Goal: Task Accomplishment & Management: Use online tool/utility

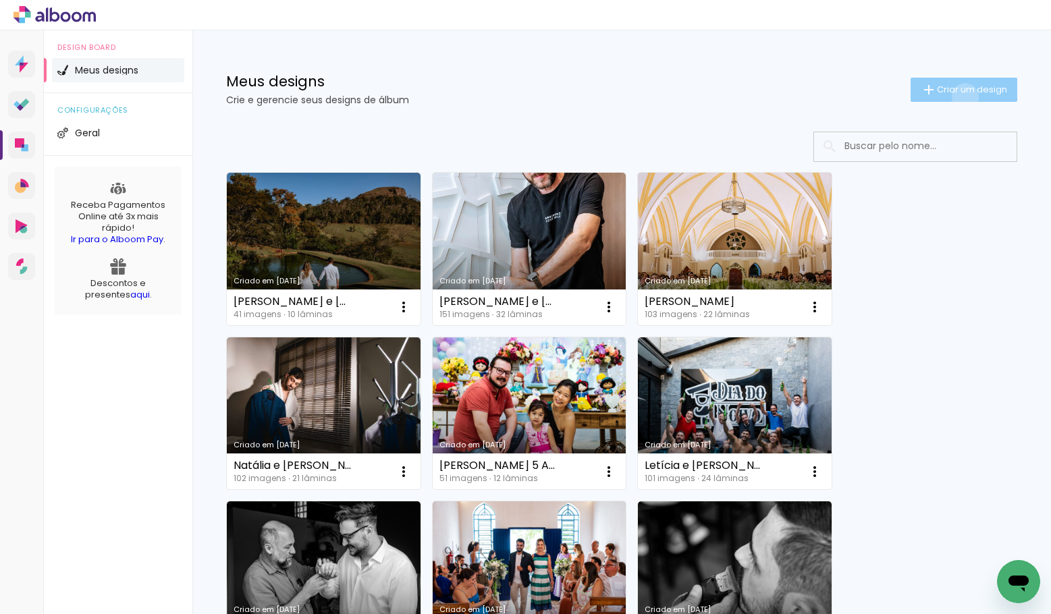
click at [963, 97] on paper-button "Criar um design" at bounding box center [964, 90] width 107 height 24
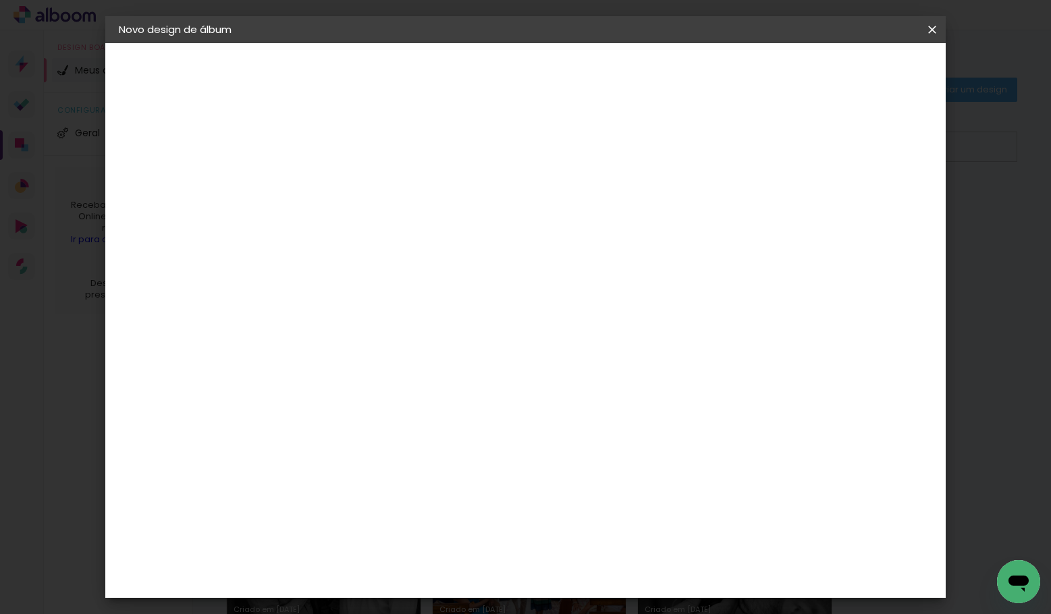
click at [340, 183] on input at bounding box center [340, 181] width 0 height 21
type input "[PERSON_NAME] e [PERSON_NAME]"
type paper-input "[PERSON_NAME] e [PERSON_NAME]"
click at [0, 0] on slot "Avançar" at bounding box center [0, 0] width 0 height 0
click at [378, 284] on div "3" at bounding box center [374, 282] width 146 height 18
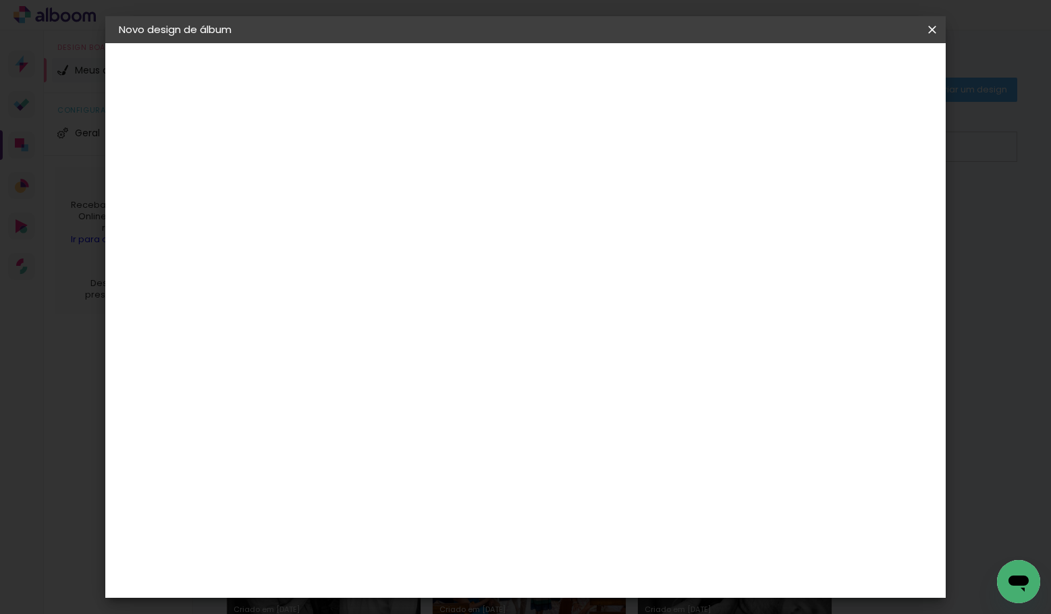
click at [383, 265] on div at bounding box center [374, 265] width 136 height 1
type input "quali"
type paper-input "quali"
click at [420, 296] on paper-item "Quality" at bounding box center [360, 305] width 119 height 30
click at [0, 0] on slot "Avançar" at bounding box center [0, 0] width 0 height 0
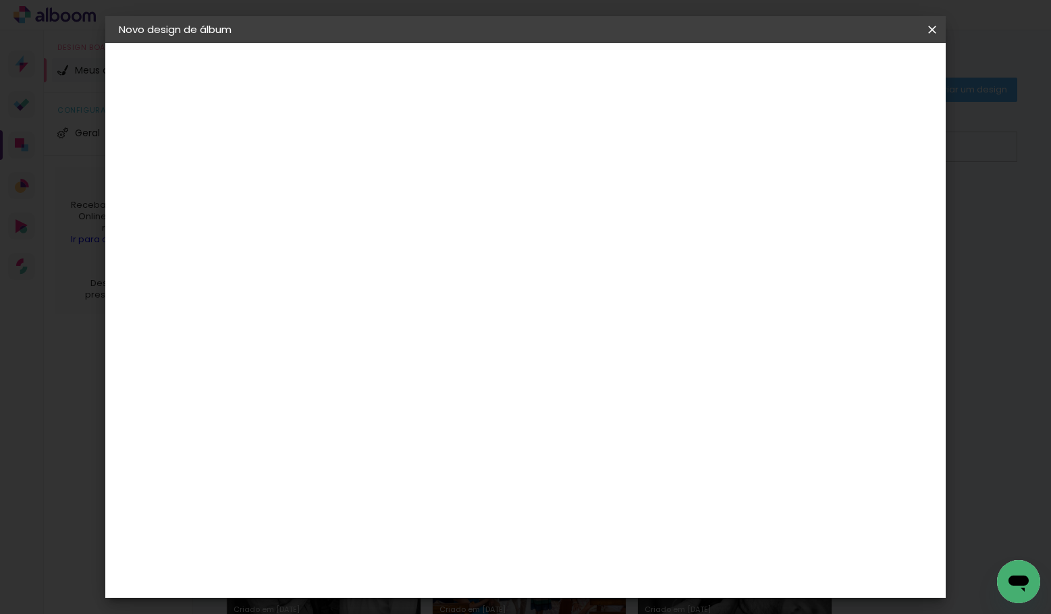
click at [392, 225] on input "text" at bounding box center [366, 235] width 53 height 21
click at [0, 0] on slot "Encadernados" at bounding box center [0, 0] width 0 height 0
type input "Encadernados"
click at [431, 448] on span "25 × 30" at bounding box center [399, 462] width 63 height 28
click at [0, 0] on slot "Avançar" at bounding box center [0, 0] width 0 height 0
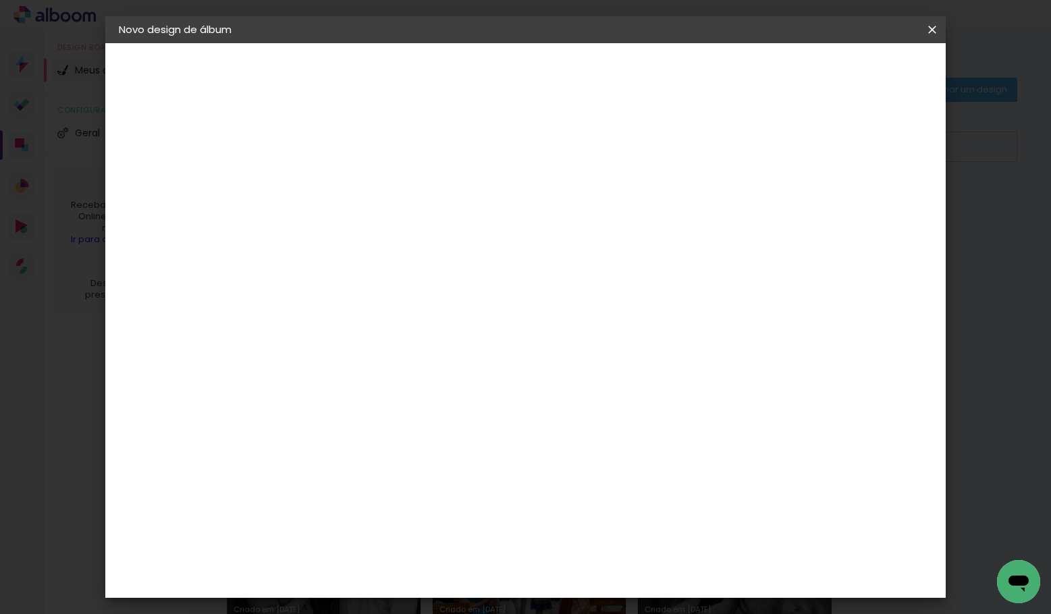
click at [782, 149] on div at bounding box center [776, 146] width 12 height 12
type paper-checkbox "on"
click at [319, 149] on input "2" at bounding box center [329, 145] width 47 height 17
type input "4"
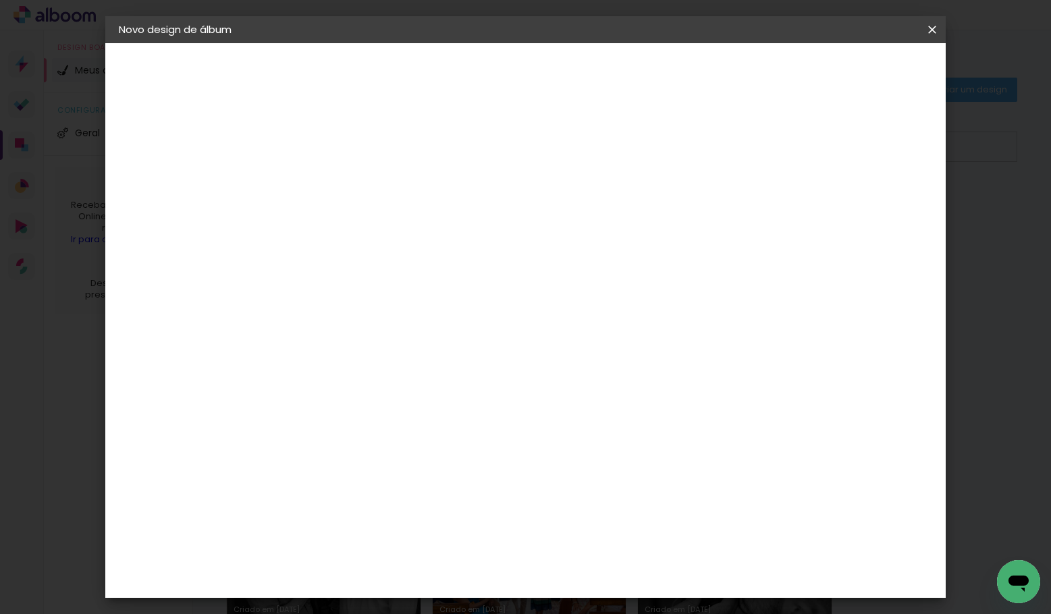
type paper-input "4"
click at [858, 74] on span "Iniciar design" at bounding box center [827, 71] width 61 height 9
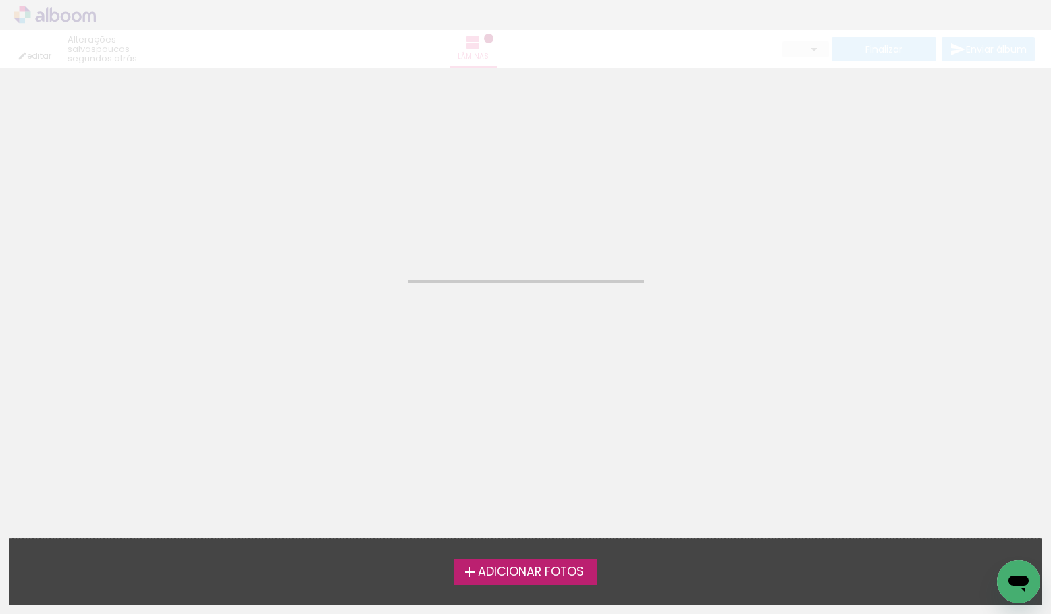
click at [559, 570] on span "Adicionar Fotos" at bounding box center [531, 572] width 106 height 12
click at [0, 0] on input "file" at bounding box center [0, 0] width 0 height 0
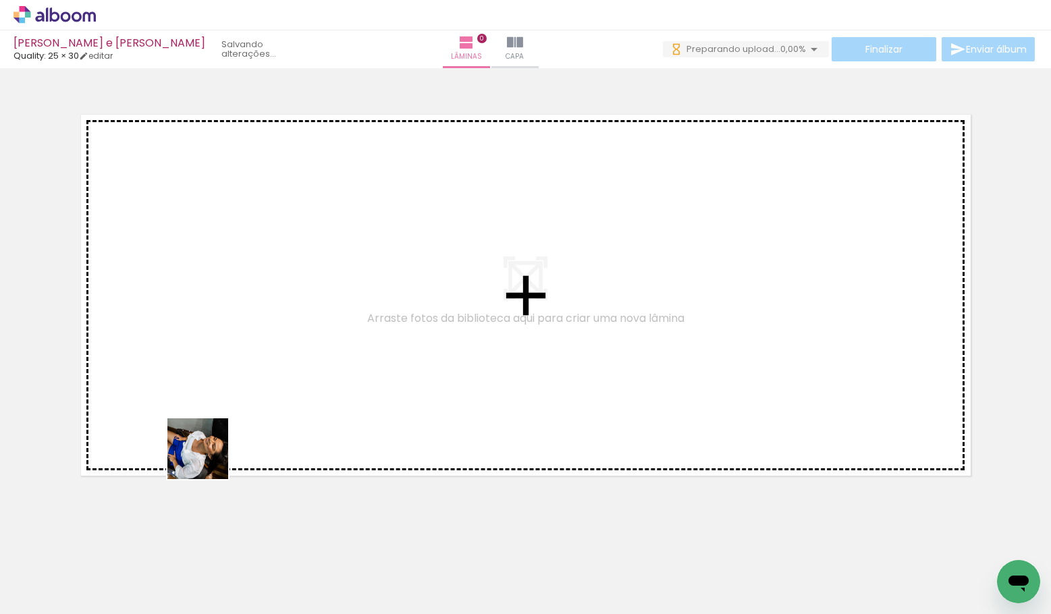
drag, startPoint x: 142, startPoint y: 564, endPoint x: 228, endPoint y: 429, distance: 159.9
click at [229, 429] on quentale-workspace at bounding box center [525, 307] width 1051 height 614
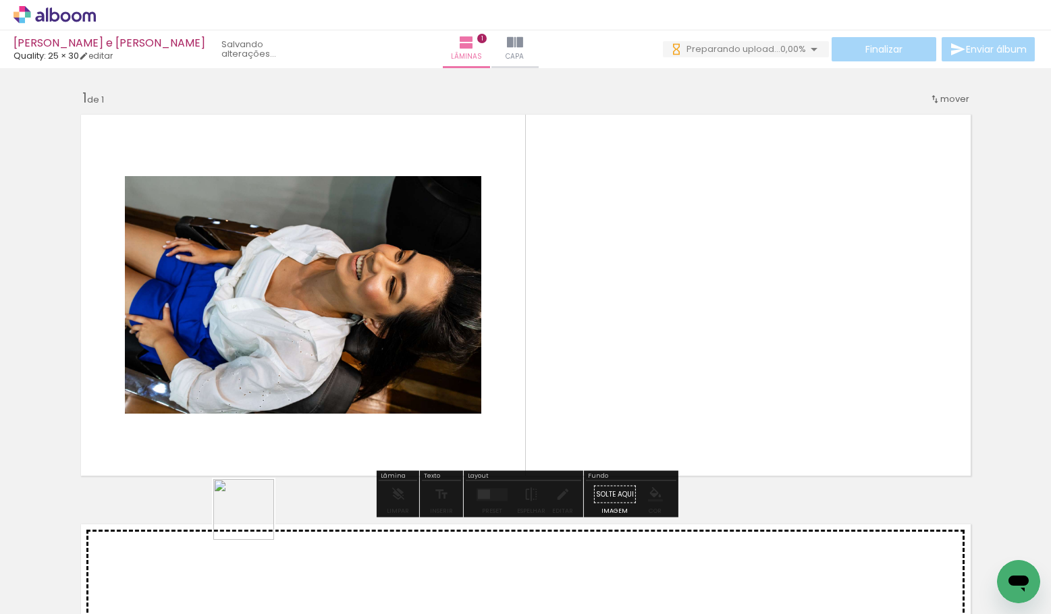
drag, startPoint x: 219, startPoint y: 563, endPoint x: 433, endPoint y: 377, distance: 282.8
click at [441, 377] on quentale-workspace at bounding box center [525, 307] width 1051 height 614
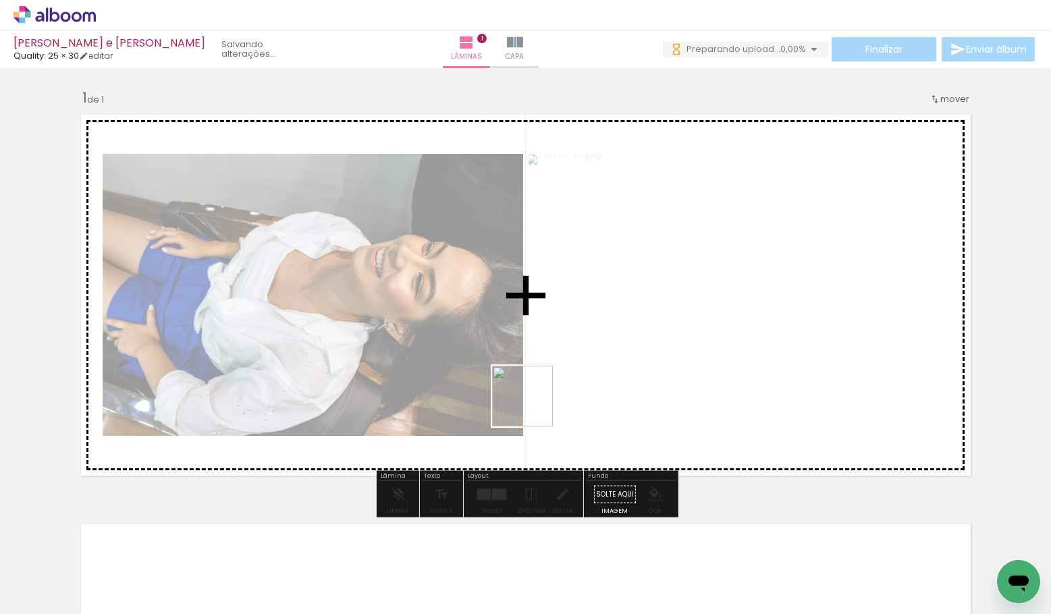
drag, startPoint x: 315, startPoint y: 576, endPoint x: 532, endPoint y: 404, distance: 276.3
click at [533, 404] on quentale-workspace at bounding box center [525, 307] width 1051 height 614
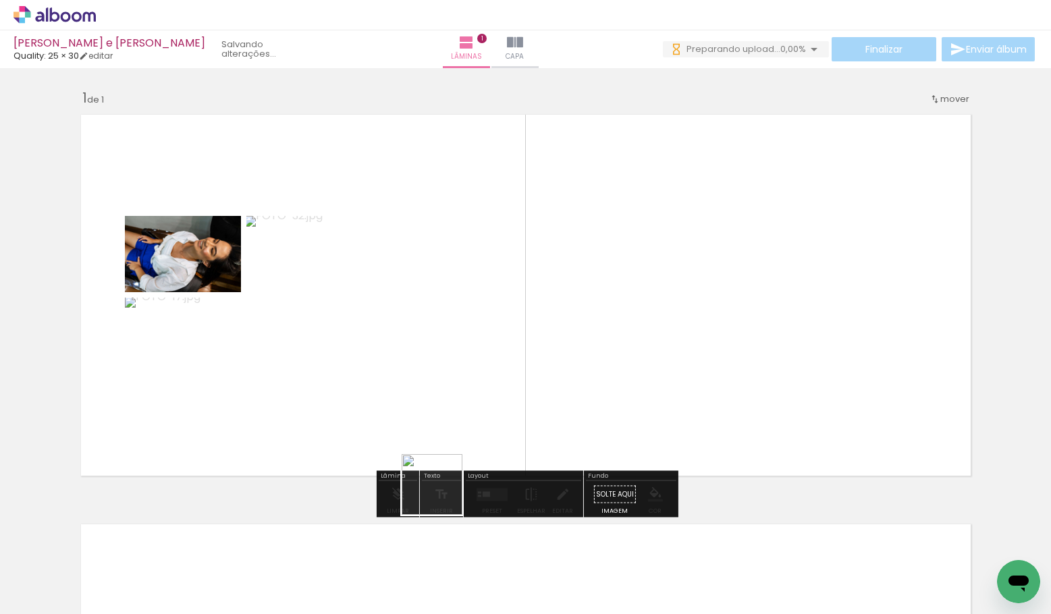
drag, startPoint x: 360, startPoint y: 574, endPoint x: 492, endPoint y: 448, distance: 182.4
click at [493, 449] on quentale-workspace at bounding box center [525, 307] width 1051 height 614
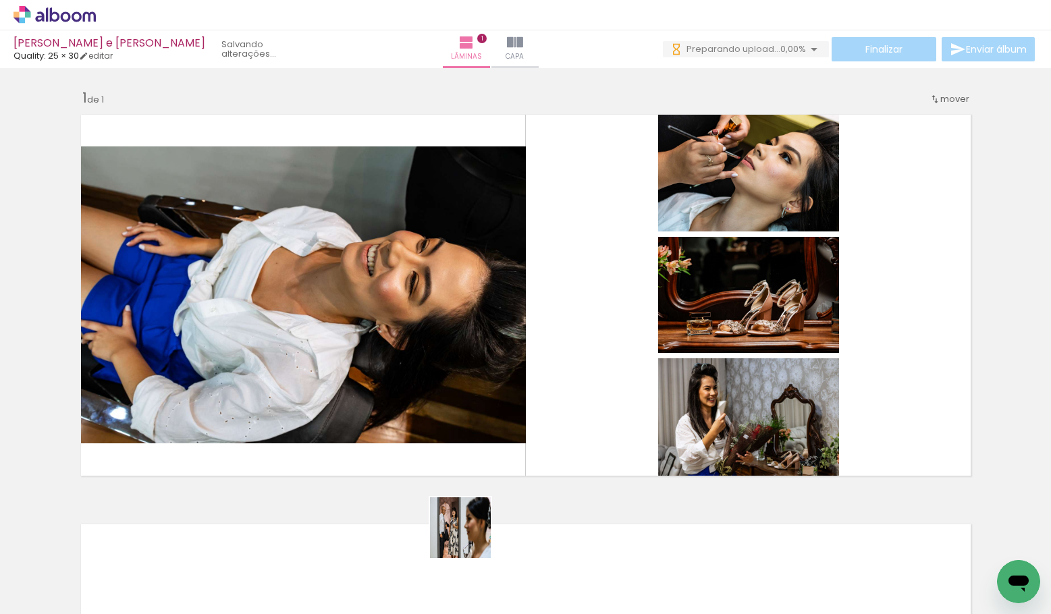
drag, startPoint x: 436, startPoint y: 565, endPoint x: 560, endPoint y: 460, distance: 162.3
click at [561, 460] on quentale-workspace at bounding box center [525, 307] width 1051 height 614
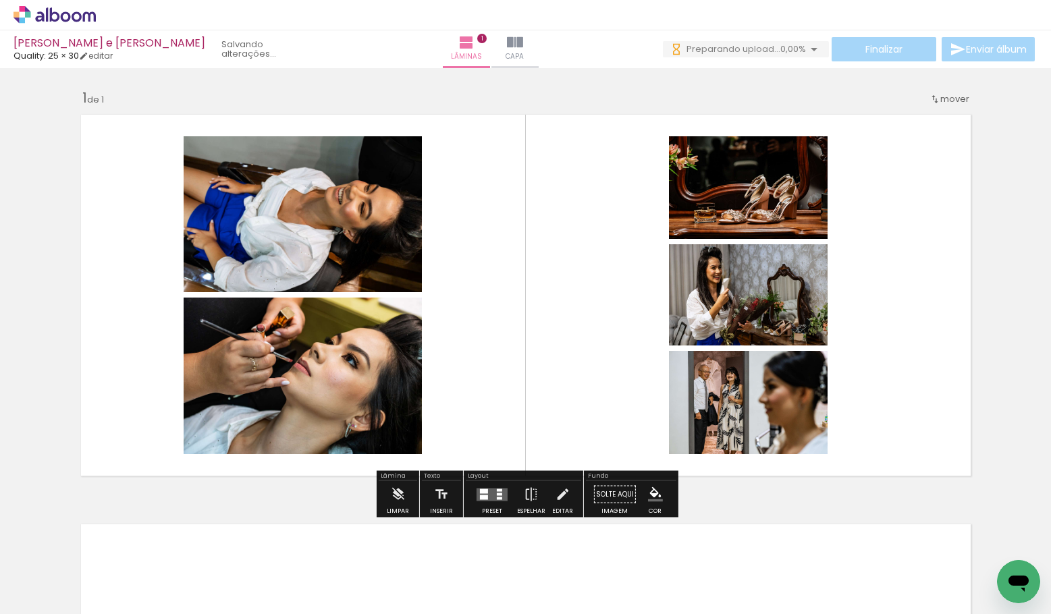
click at [488, 488] on quentale-layouter at bounding box center [492, 494] width 31 height 13
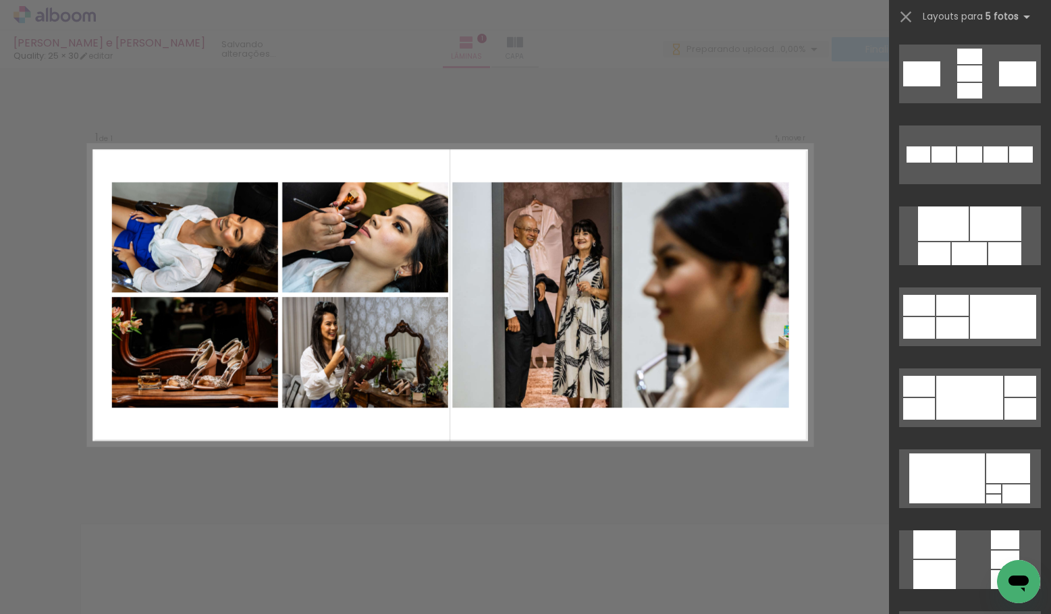
scroll to position [645, 0]
click at [942, 322] on div at bounding box center [952, 328] width 32 height 22
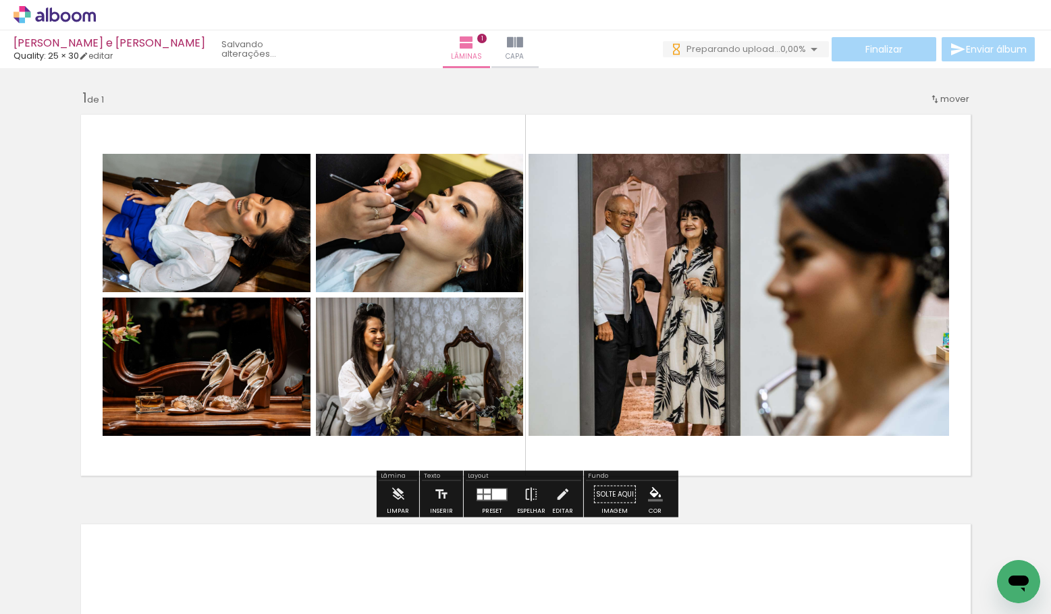
scroll to position [0, 0]
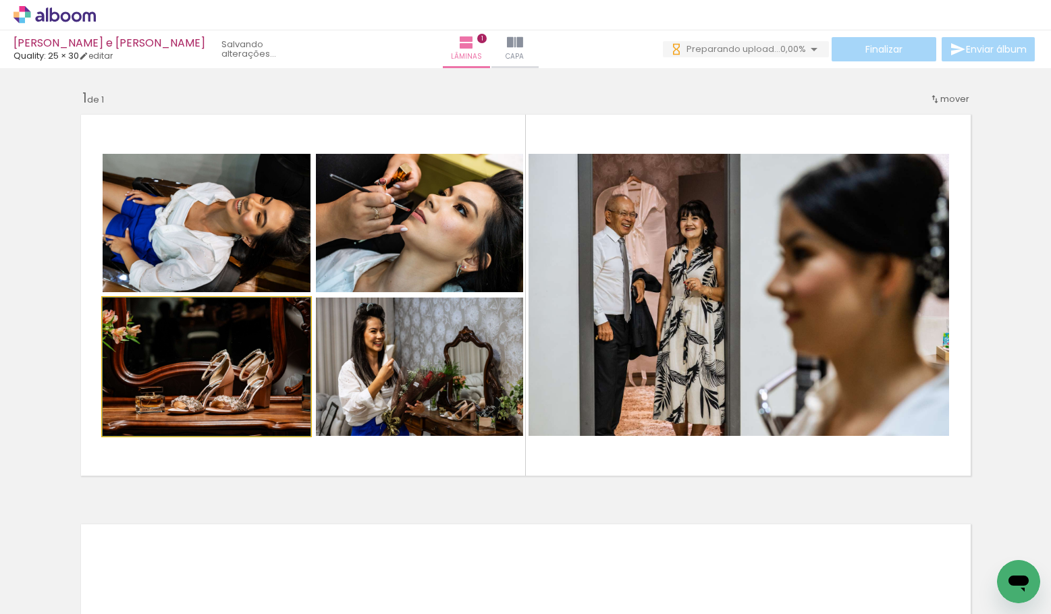
drag, startPoint x: 213, startPoint y: 367, endPoint x: 206, endPoint y: 302, distance: 65.8
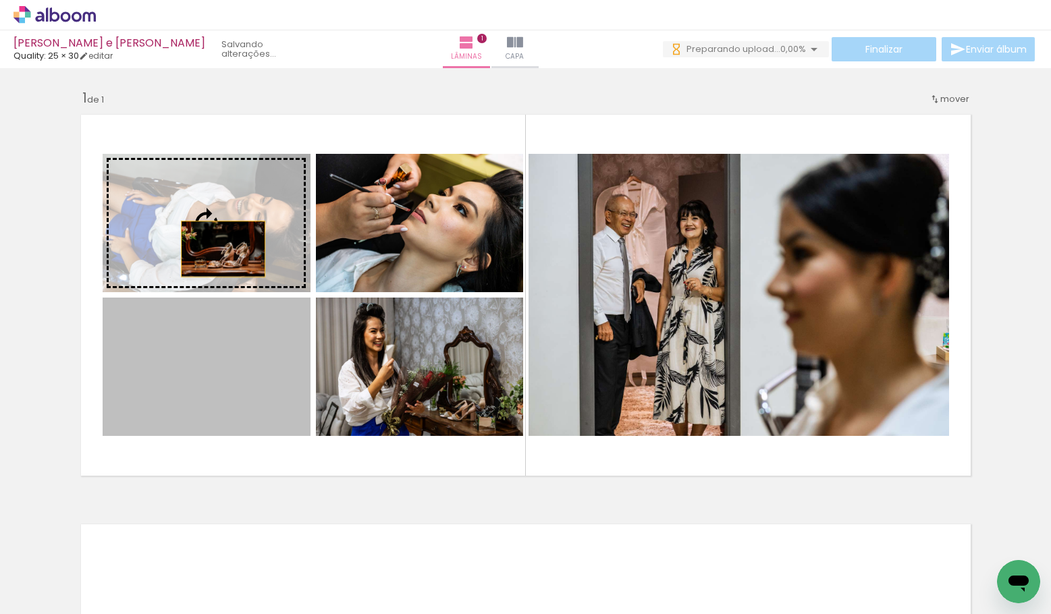
drag, startPoint x: 223, startPoint y: 359, endPoint x: 221, endPoint y: 249, distance: 110.1
click at [0, 0] on slot at bounding box center [0, 0] width 0 height 0
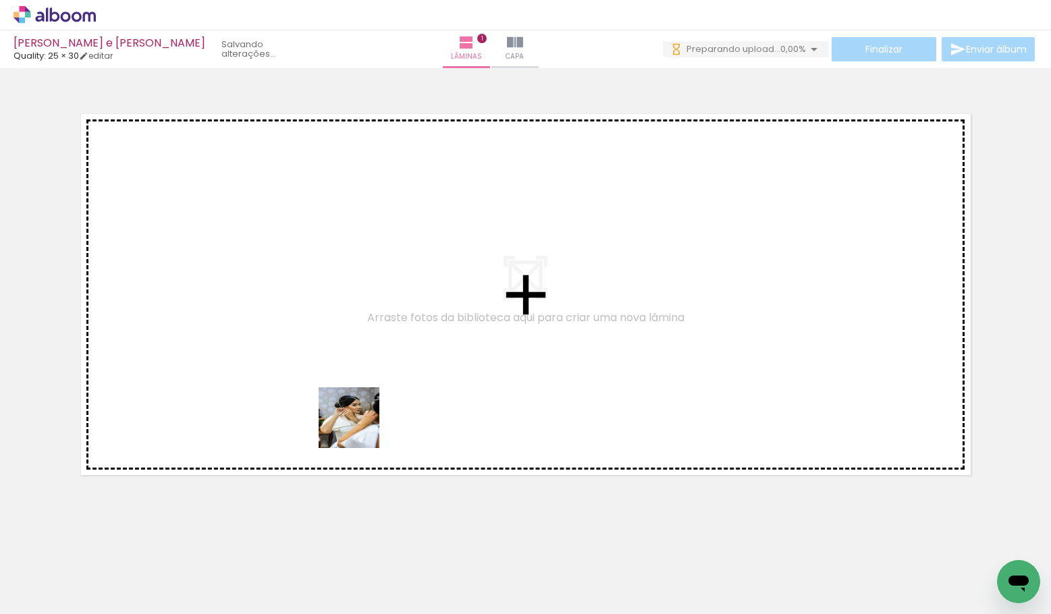
drag, startPoint x: 263, startPoint y: 575, endPoint x: 358, endPoint y: 428, distance: 174.9
click at [358, 428] on quentale-workspace at bounding box center [525, 307] width 1051 height 614
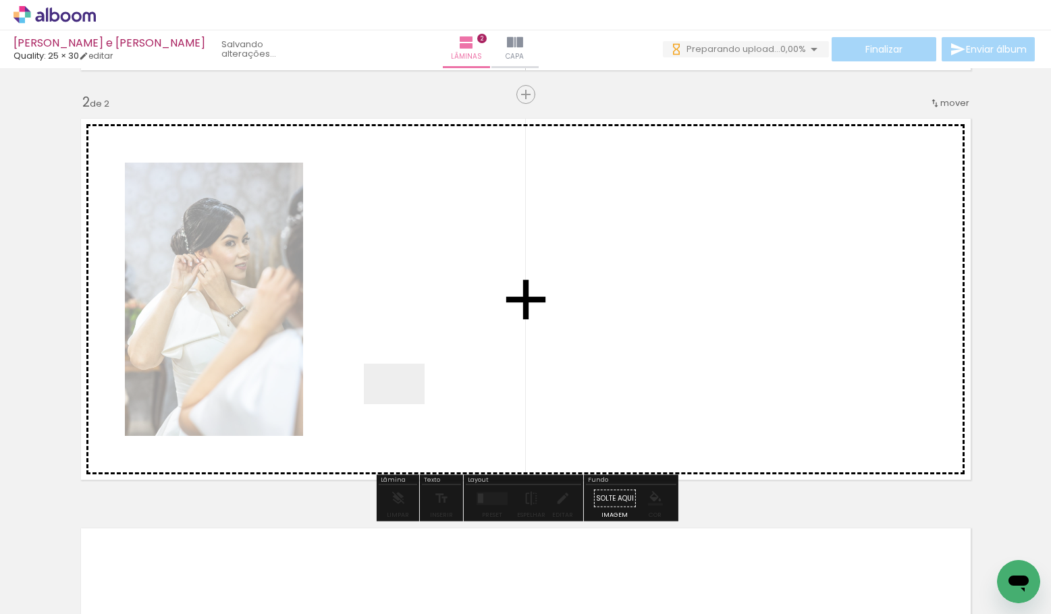
drag, startPoint x: 338, startPoint y: 562, endPoint x: 403, endPoint y: 402, distance: 172.0
click at [404, 402] on quentale-workspace at bounding box center [525, 307] width 1051 height 614
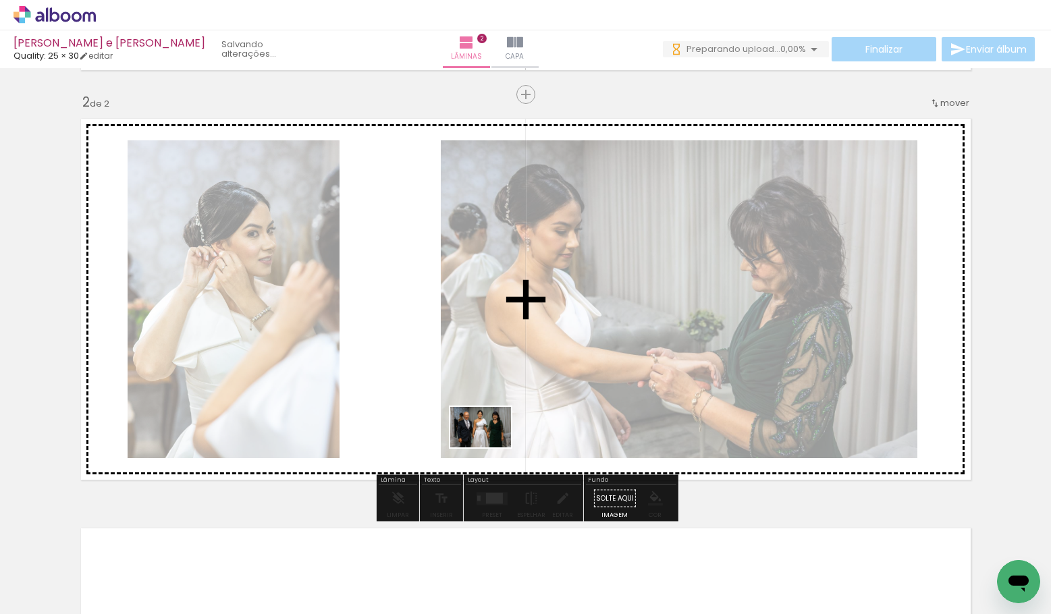
drag, startPoint x: 406, startPoint y: 570, endPoint x: 487, endPoint y: 448, distance: 147.2
click at [489, 448] on quentale-workspace at bounding box center [525, 307] width 1051 height 614
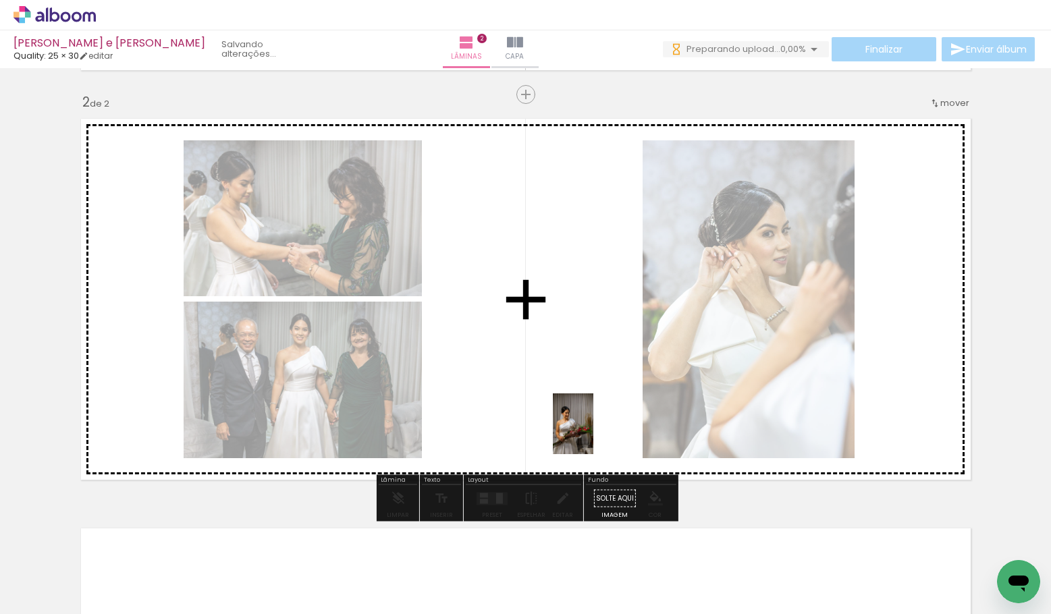
drag, startPoint x: 487, startPoint y: 559, endPoint x: 590, endPoint y: 433, distance: 162.6
click at [591, 434] on quentale-workspace at bounding box center [525, 307] width 1051 height 614
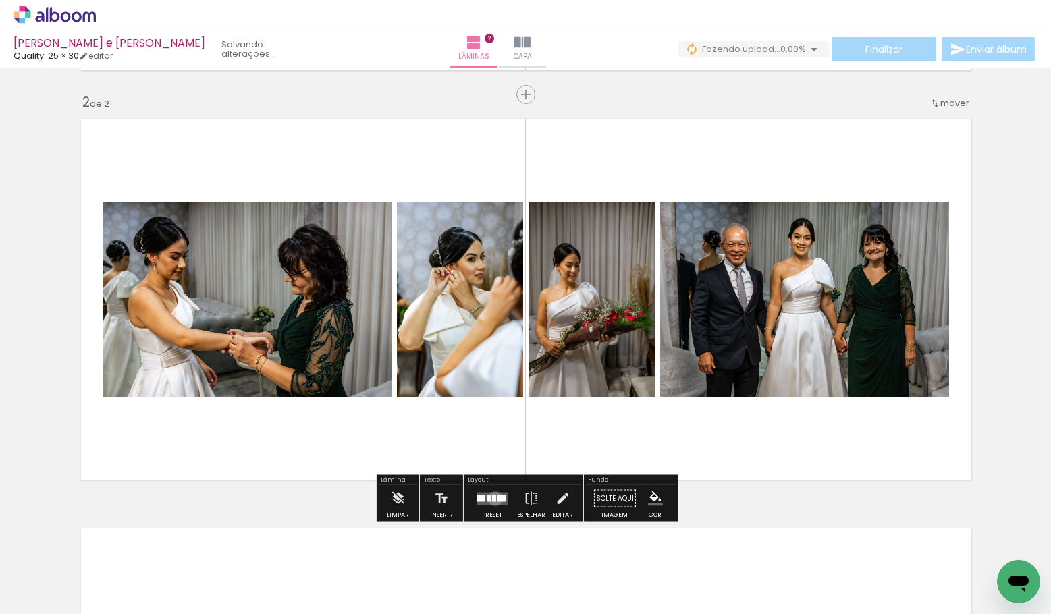
click at [492, 498] on div at bounding box center [494, 498] width 4 height 7
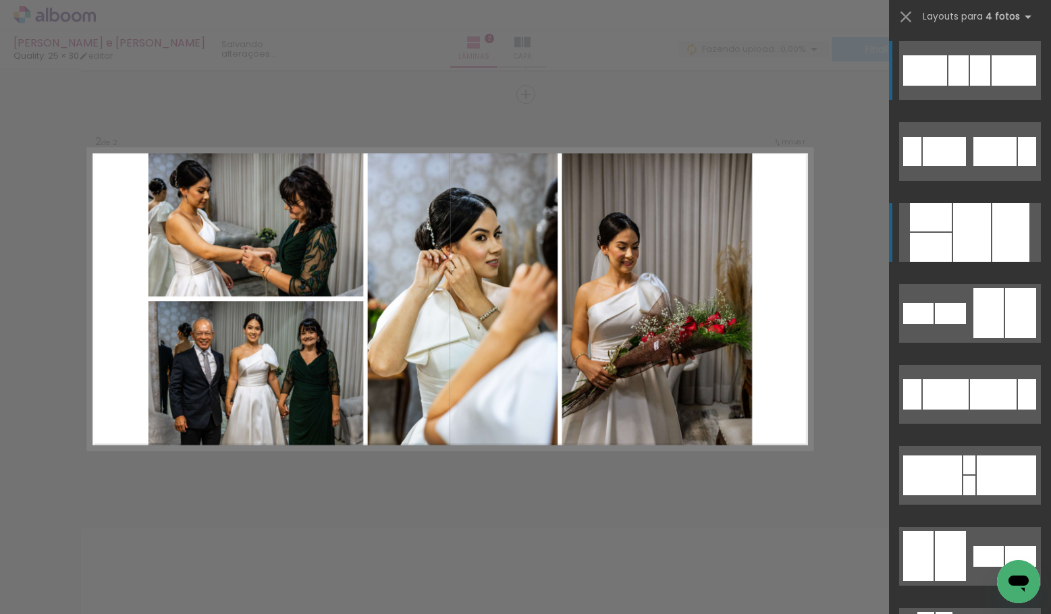
click at [979, 223] on div at bounding box center [972, 232] width 38 height 59
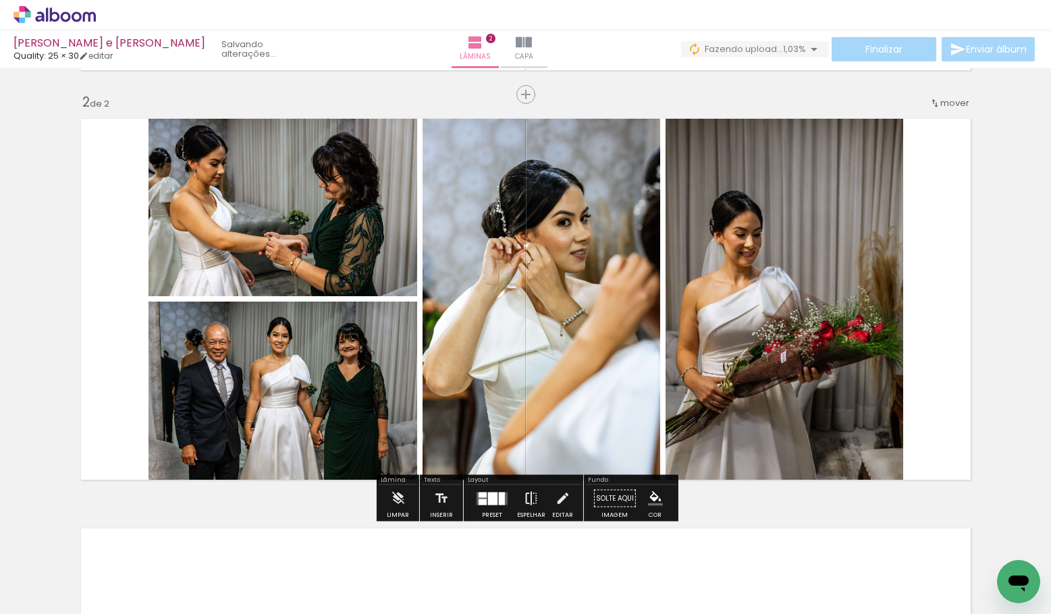
click at [527, 504] on iron-icon at bounding box center [531, 498] width 15 height 27
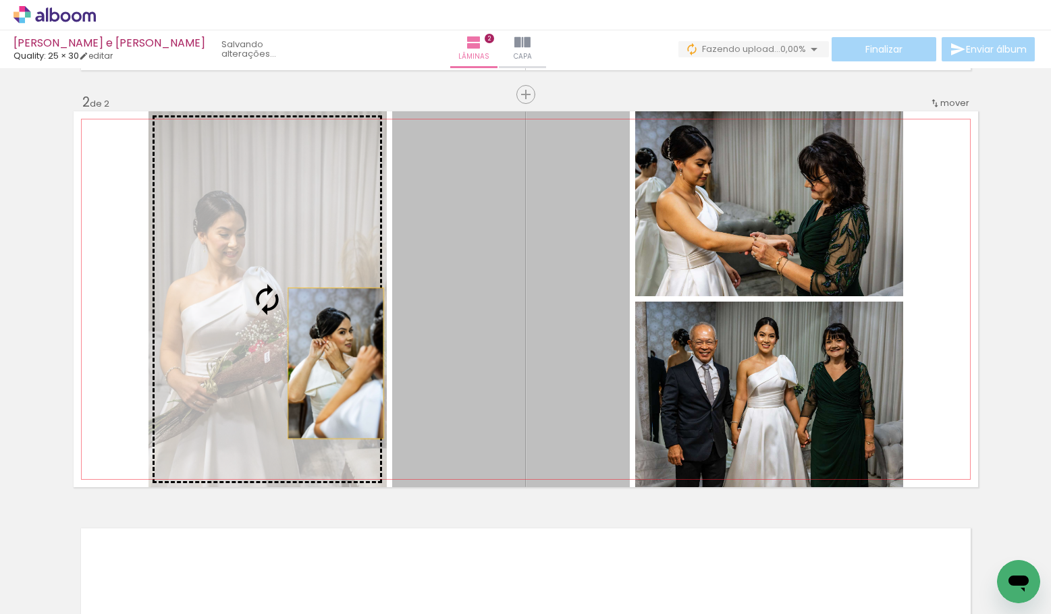
drag, startPoint x: 480, startPoint y: 348, endPoint x: 337, endPoint y: 364, distance: 144.0
click at [0, 0] on slot at bounding box center [0, 0] width 0 height 0
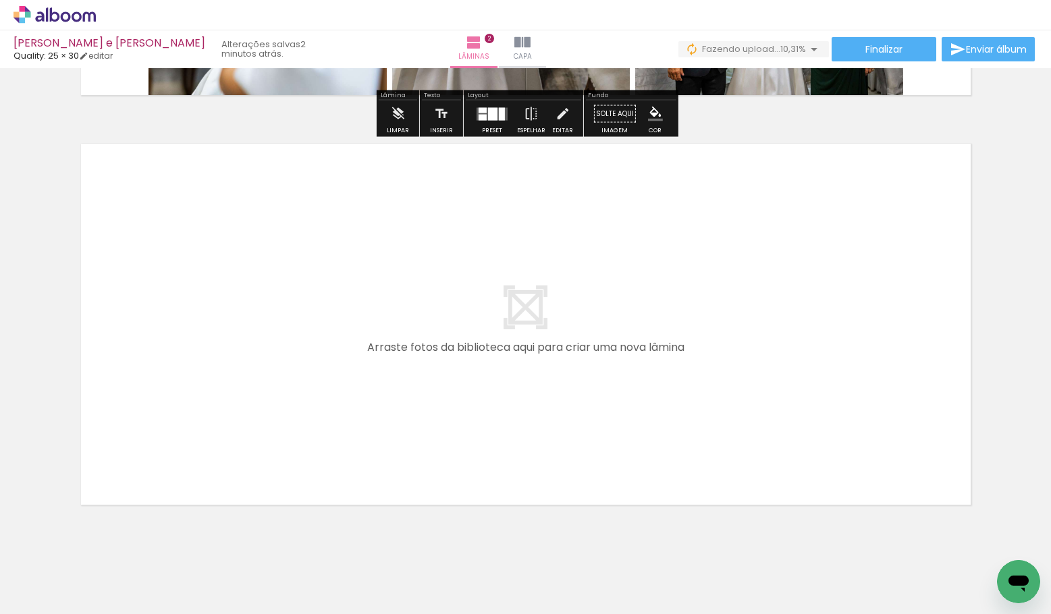
scroll to position [801, 0]
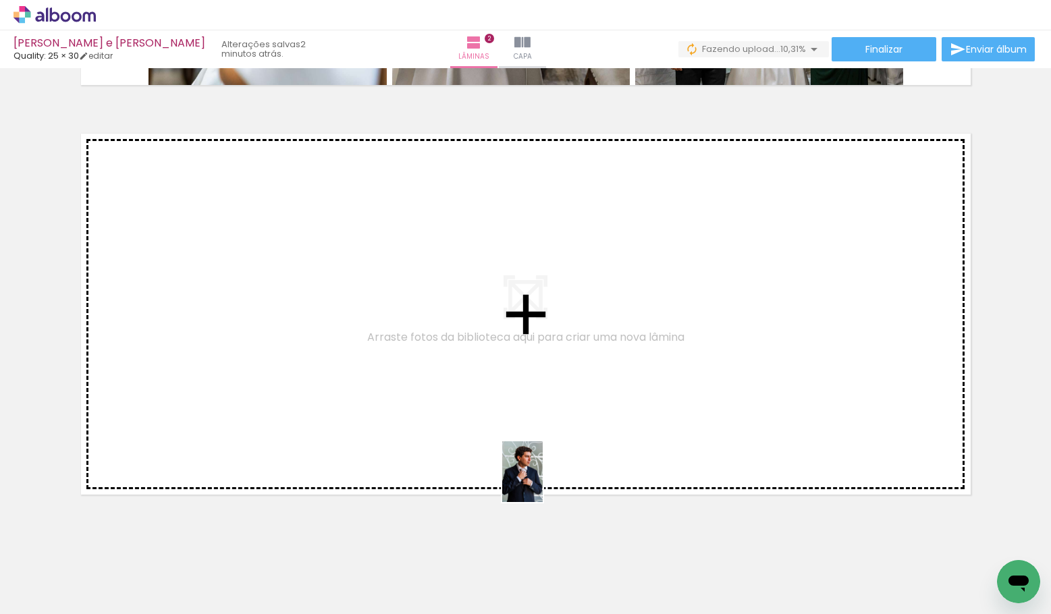
drag, startPoint x: 562, startPoint y: 575, endPoint x: 541, endPoint y: 481, distance: 97.0
click at [541, 481] on quentale-workspace at bounding box center [525, 307] width 1051 height 614
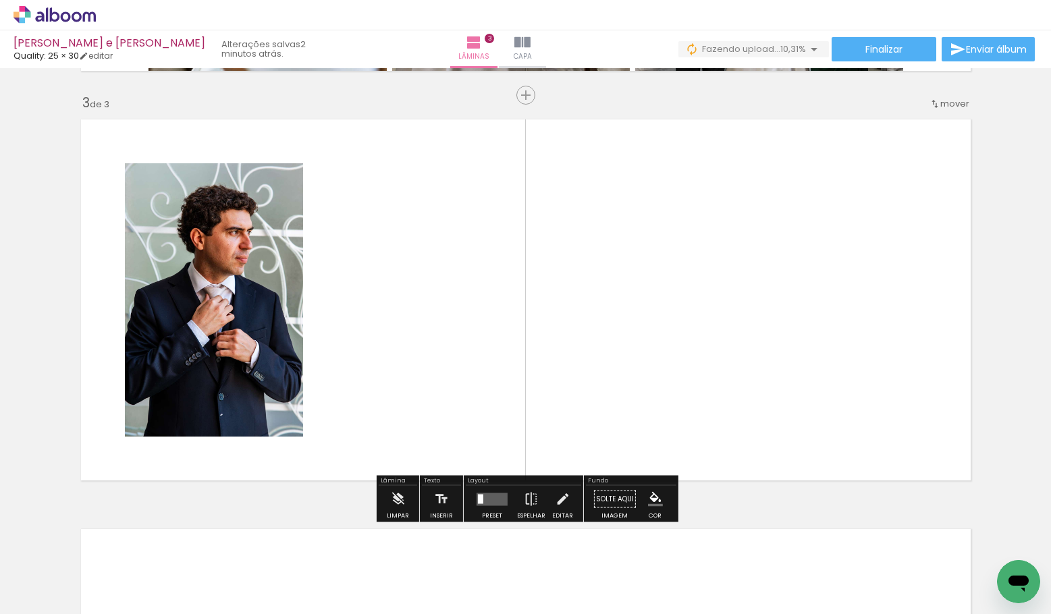
scroll to position [816, 0]
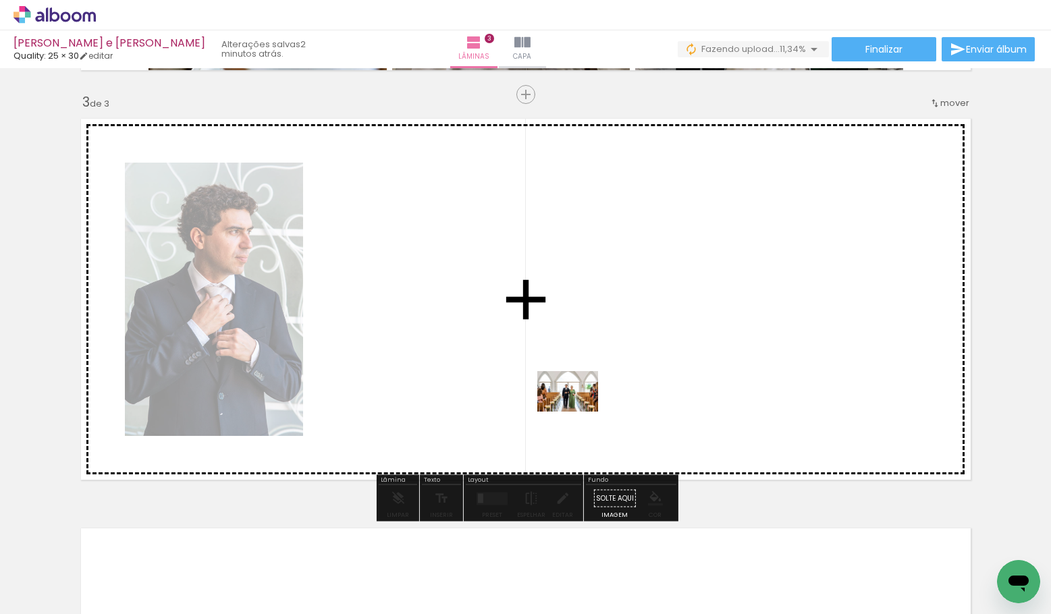
drag, startPoint x: 630, startPoint y: 566, endPoint x: 575, endPoint y: 405, distance: 169.9
click at [575, 405] on quentale-workspace at bounding box center [525, 307] width 1051 height 614
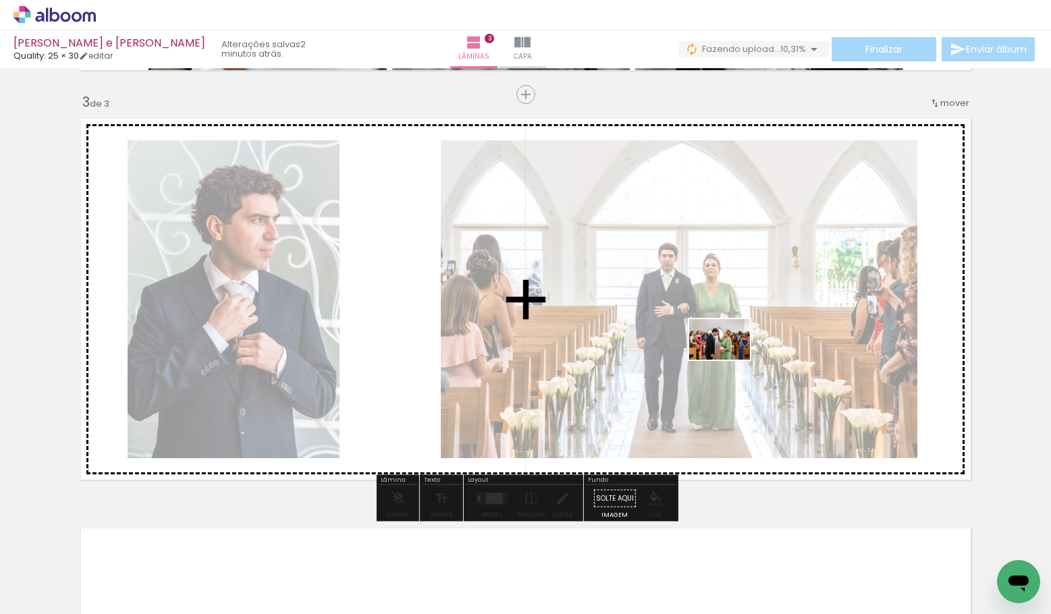
drag, startPoint x: 710, startPoint y: 566, endPoint x: 729, endPoint y: 360, distance: 207.4
click at [729, 360] on quentale-workspace at bounding box center [525, 307] width 1051 height 614
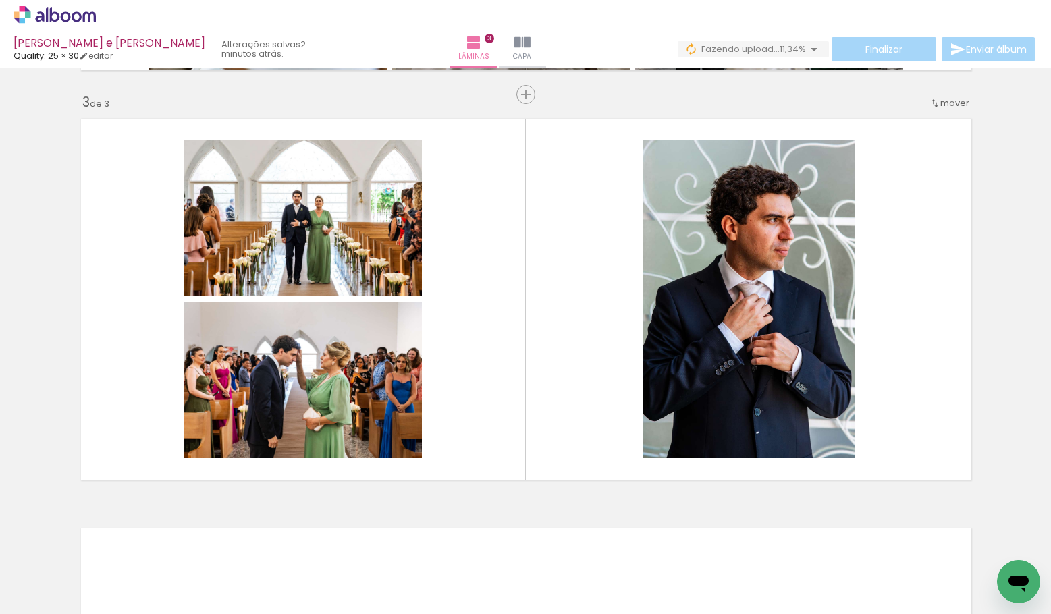
scroll to position [0, 810]
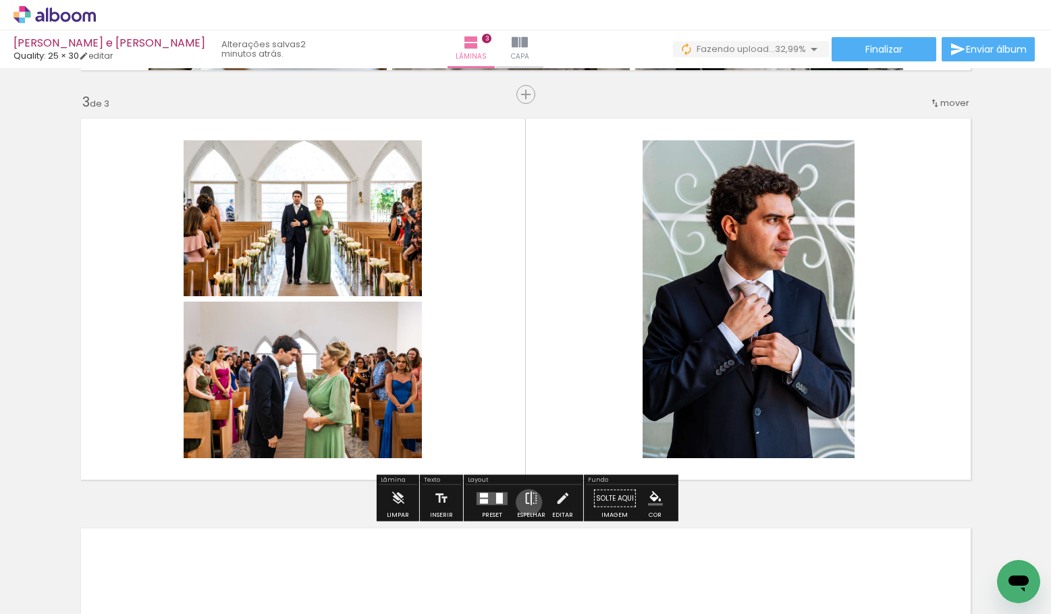
click at [526, 502] on iron-icon at bounding box center [531, 498] width 15 height 27
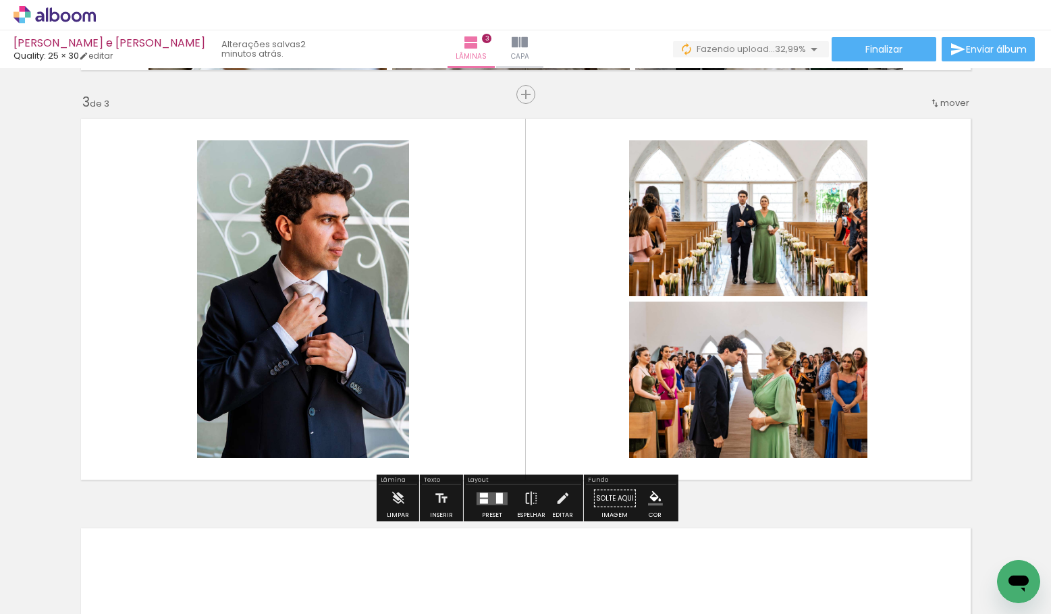
click at [484, 497] on quentale-layouter at bounding box center [492, 498] width 31 height 13
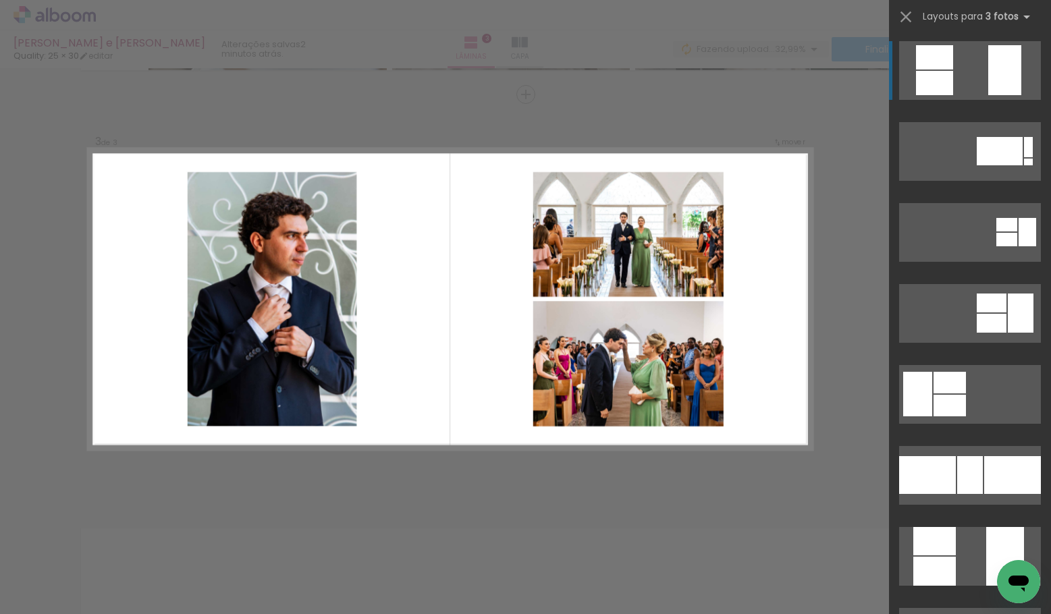
click at [484, 497] on div "Confirmar Cancelar" at bounding box center [525, 89] width 1051 height 1672
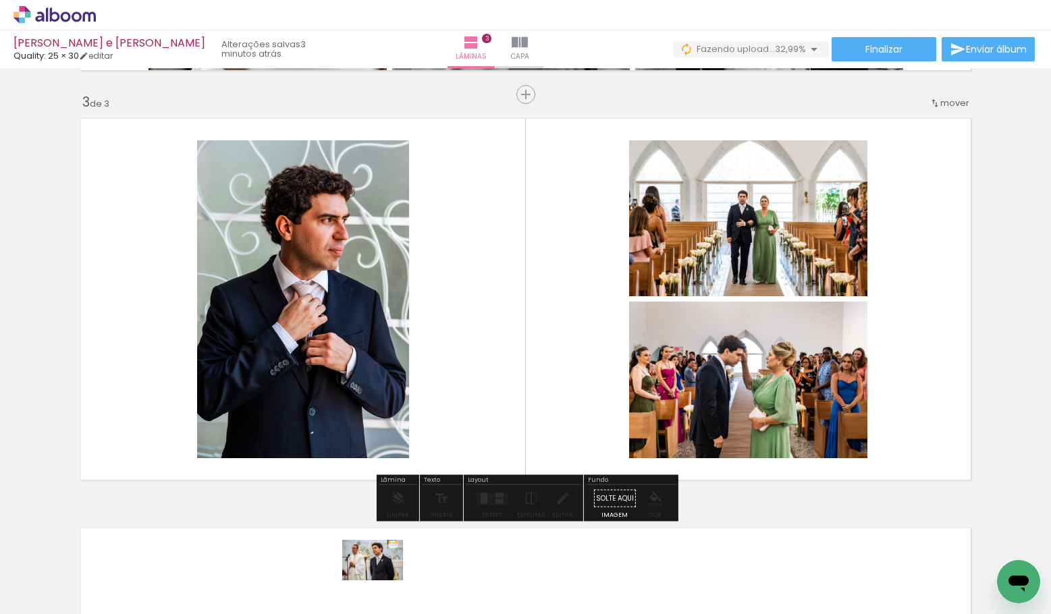
drag, startPoint x: 379, startPoint y: 572, endPoint x: 381, endPoint y: 599, distance: 27.1
click at [381, 591] on div at bounding box center [383, 568] width 67 height 45
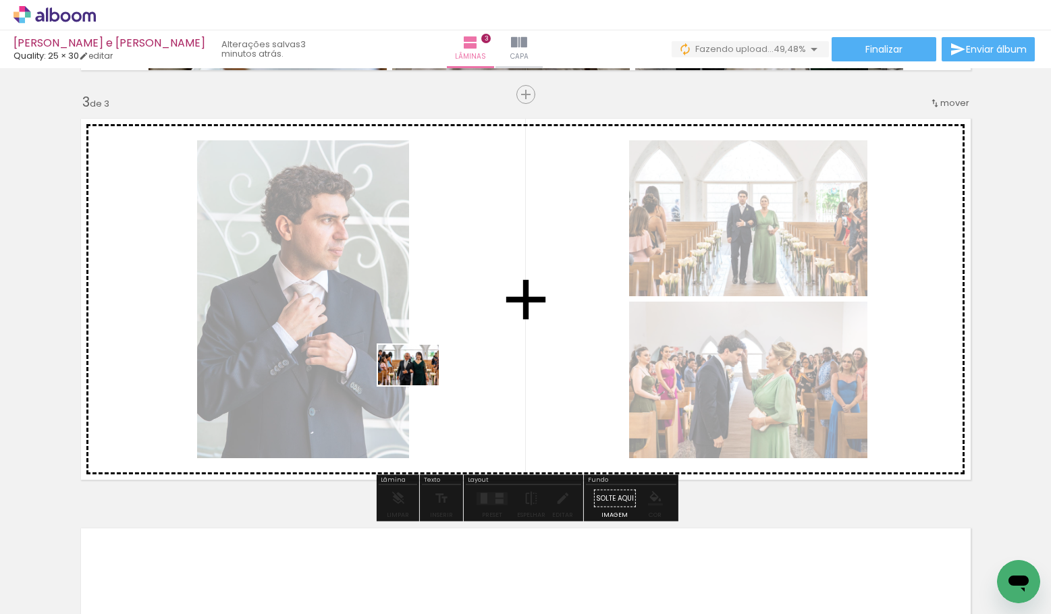
drag, startPoint x: 151, startPoint y: 568, endPoint x: 435, endPoint y: 373, distance: 343.8
click at [435, 373] on quentale-workspace at bounding box center [525, 307] width 1051 height 614
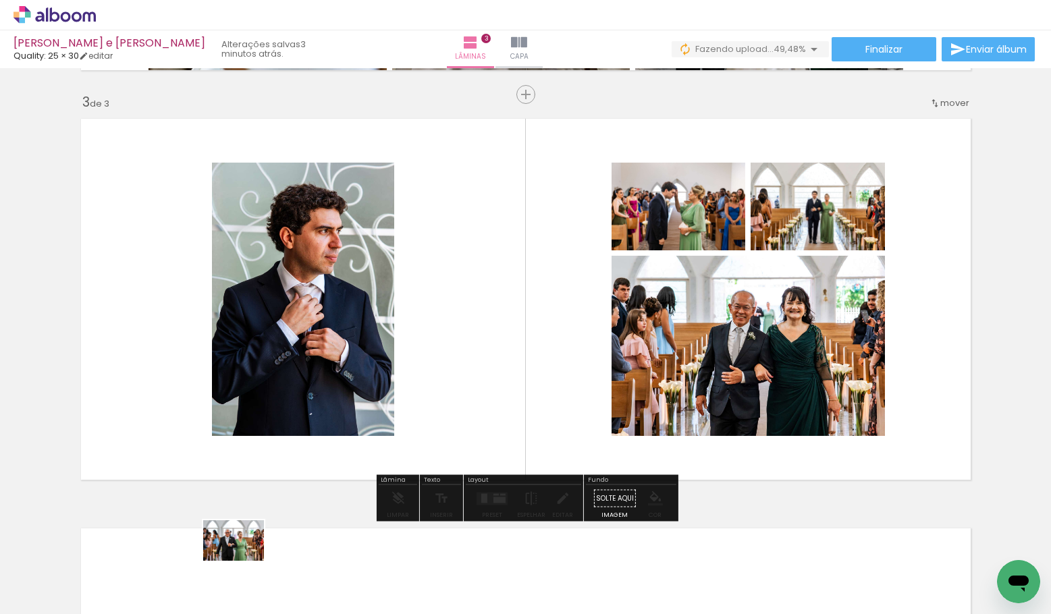
drag, startPoint x: 231, startPoint y: 572, endPoint x: 242, endPoint y: 562, distance: 15.8
click at [243, 562] on div at bounding box center [219, 569] width 67 height 45
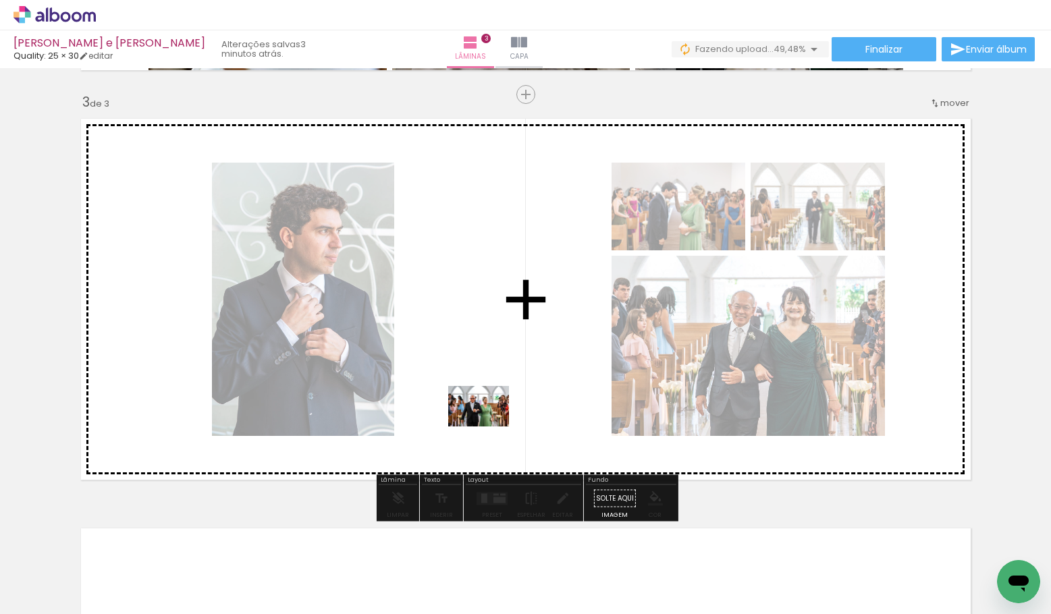
drag, startPoint x: 239, startPoint y: 570, endPoint x: 499, endPoint y: 419, distance: 300.7
click at [500, 421] on quentale-workspace at bounding box center [525, 307] width 1051 height 614
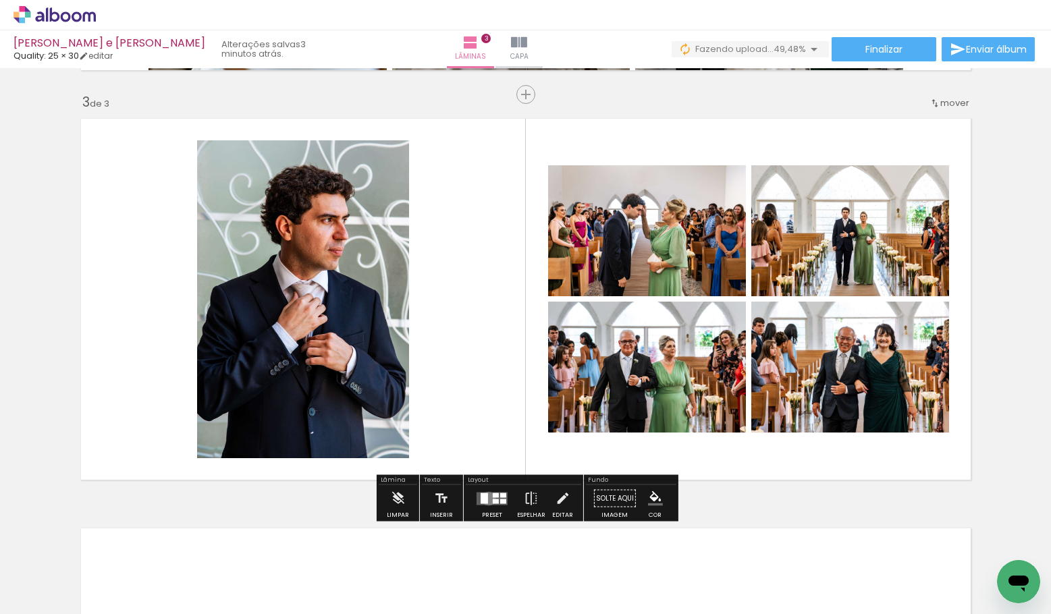
click at [485, 498] on quentale-layouter at bounding box center [492, 498] width 31 height 13
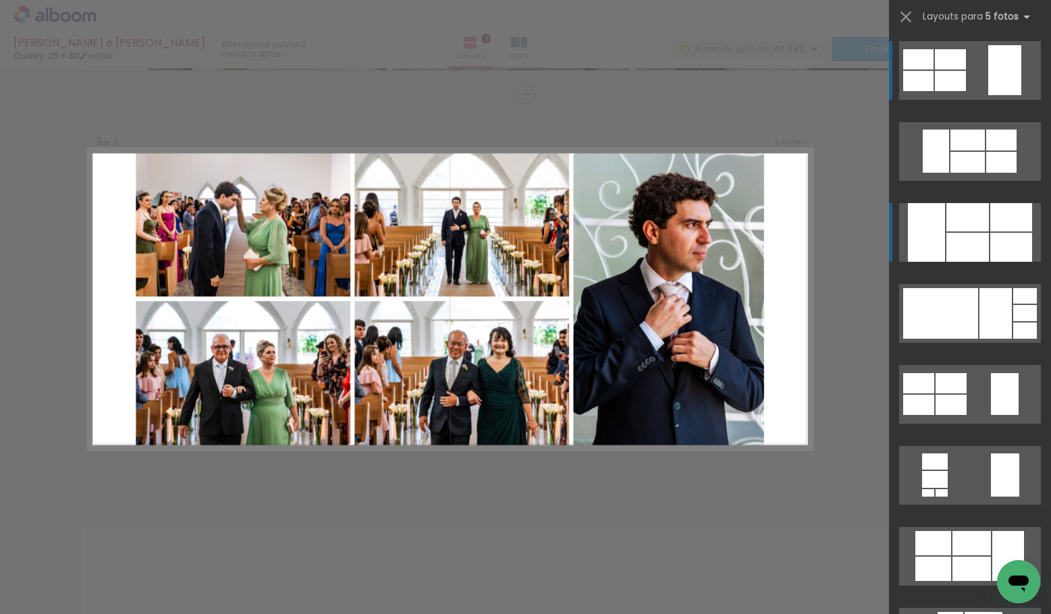
click at [965, 244] on div at bounding box center [968, 247] width 43 height 29
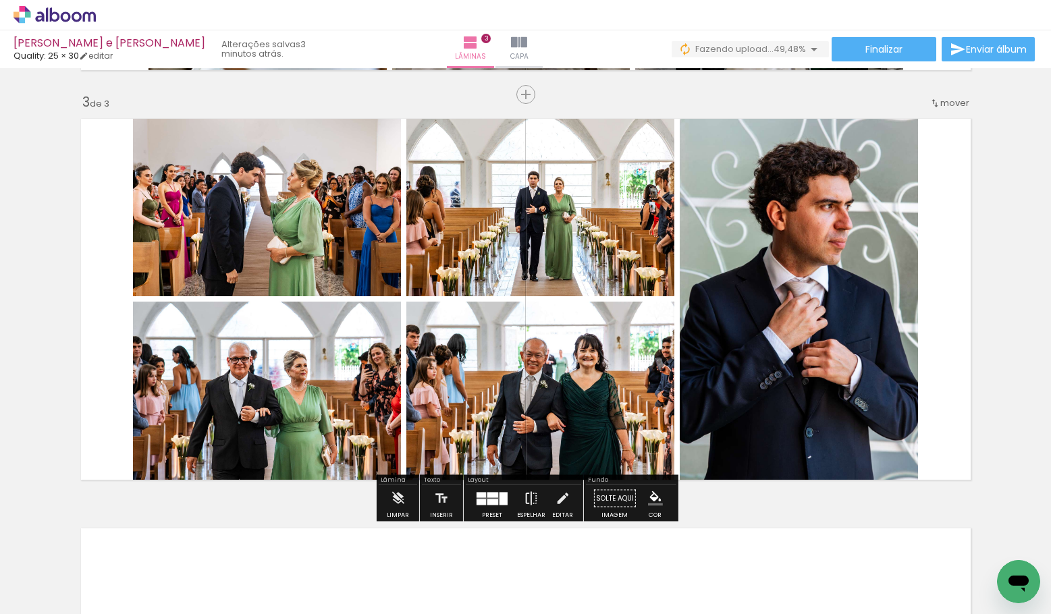
click at [527, 500] on iron-icon at bounding box center [531, 498] width 15 height 27
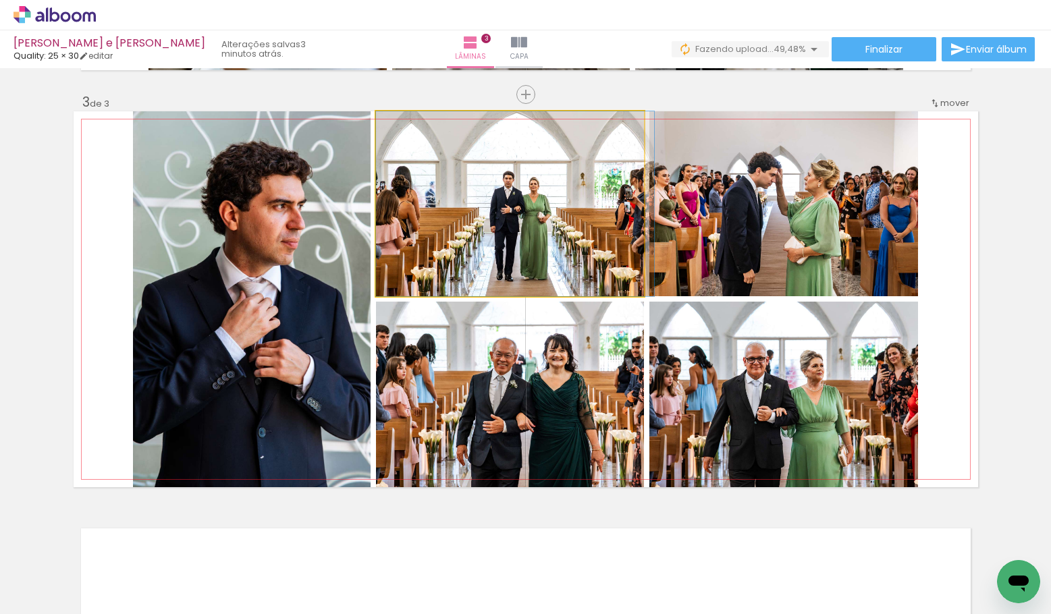
drag, startPoint x: 579, startPoint y: 243, endPoint x: 595, endPoint y: 241, distance: 15.7
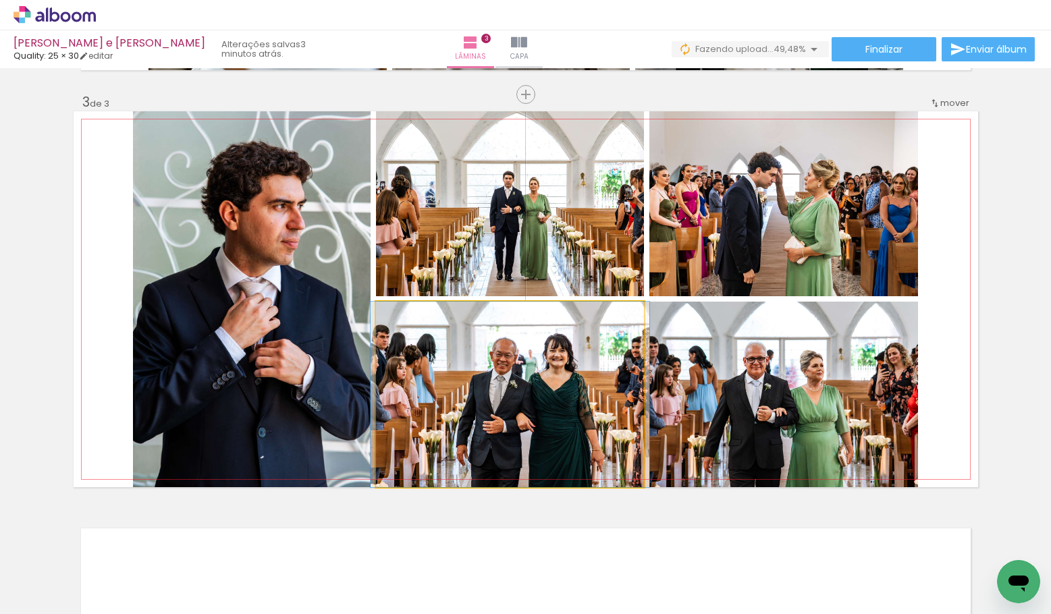
click at [567, 385] on quentale-photo at bounding box center [510, 395] width 268 height 186
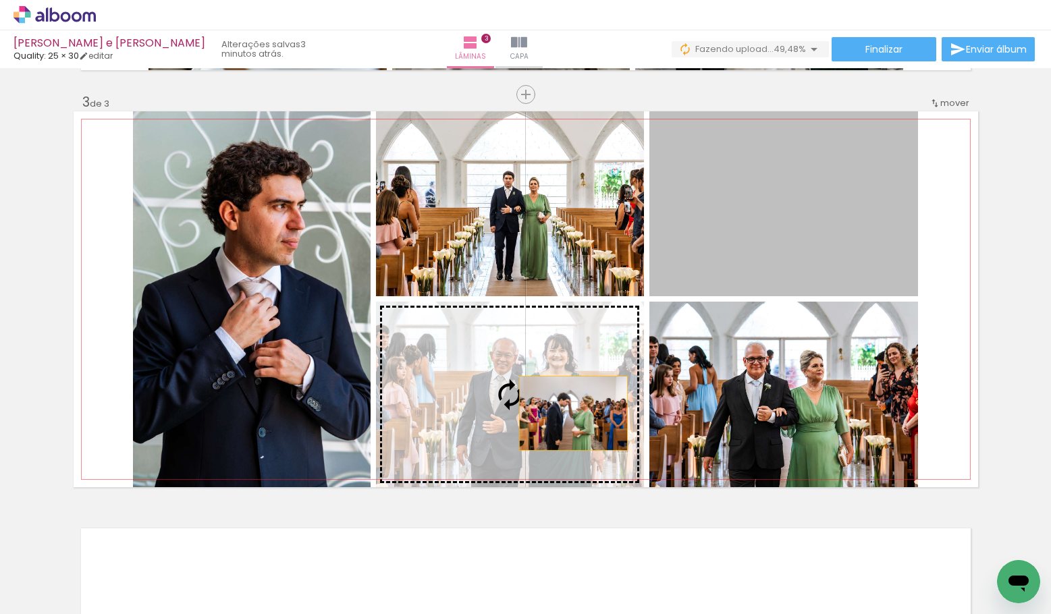
drag, startPoint x: 766, startPoint y: 251, endPoint x: 572, endPoint y: 414, distance: 252.5
click at [0, 0] on slot at bounding box center [0, 0] width 0 height 0
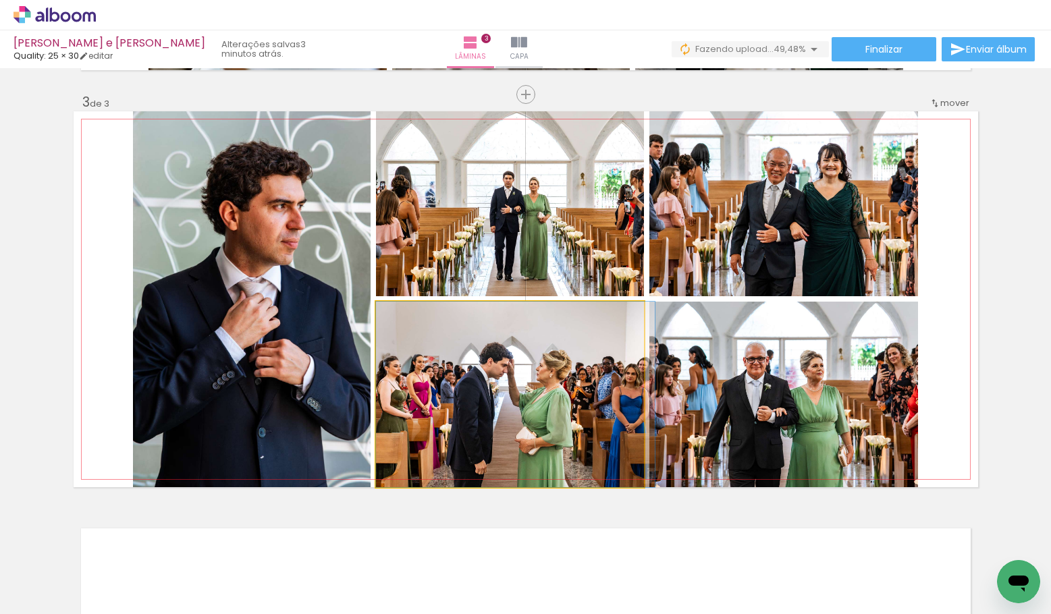
drag, startPoint x: 579, startPoint y: 402, endPoint x: 593, endPoint y: 402, distance: 14.2
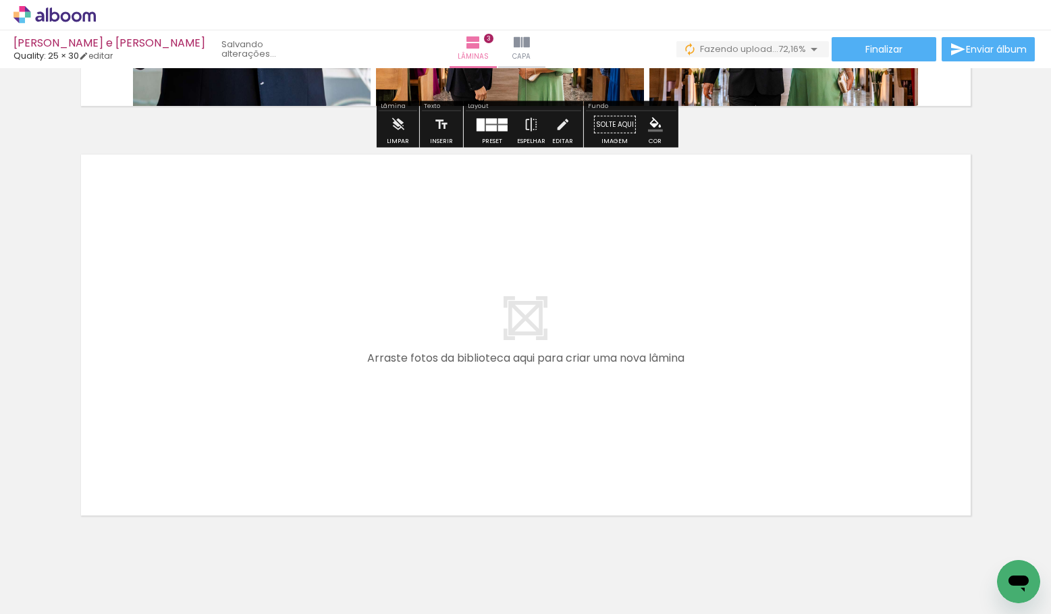
scroll to position [1230, 0]
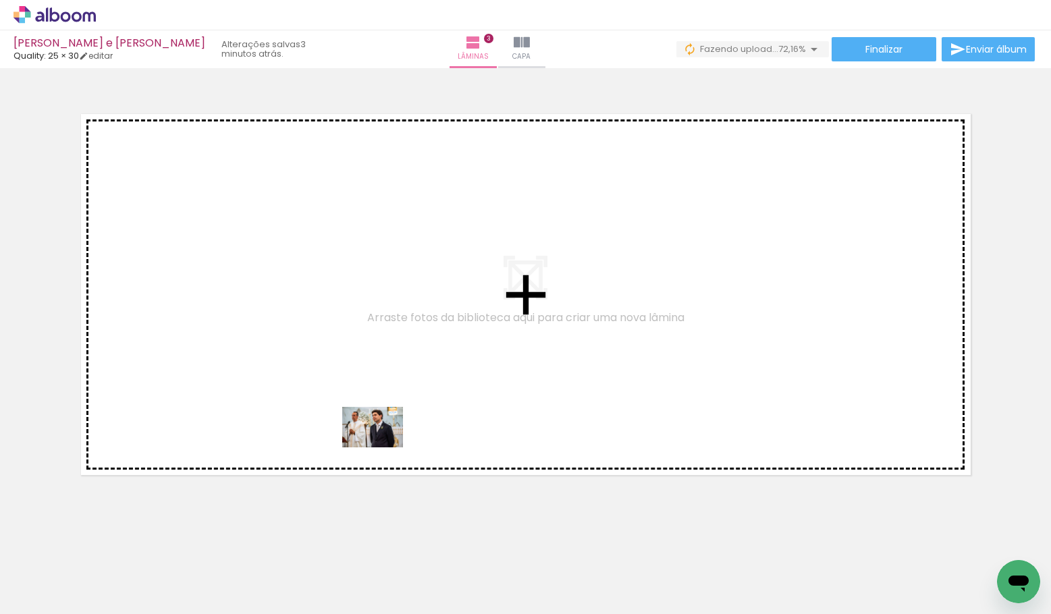
click at [390, 433] on quentale-workspace at bounding box center [525, 307] width 1051 height 614
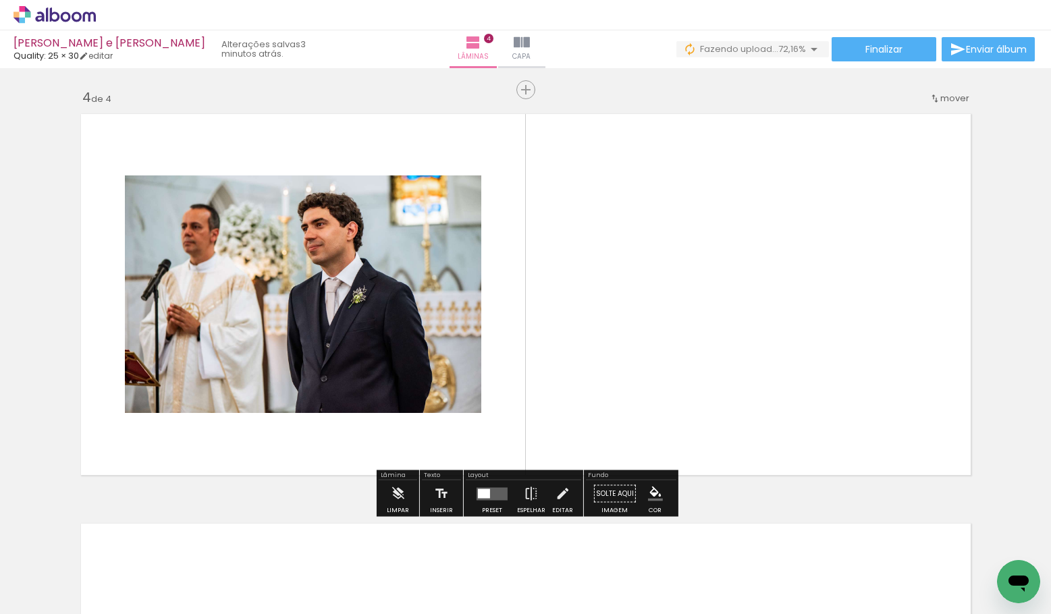
scroll to position [1225, 0]
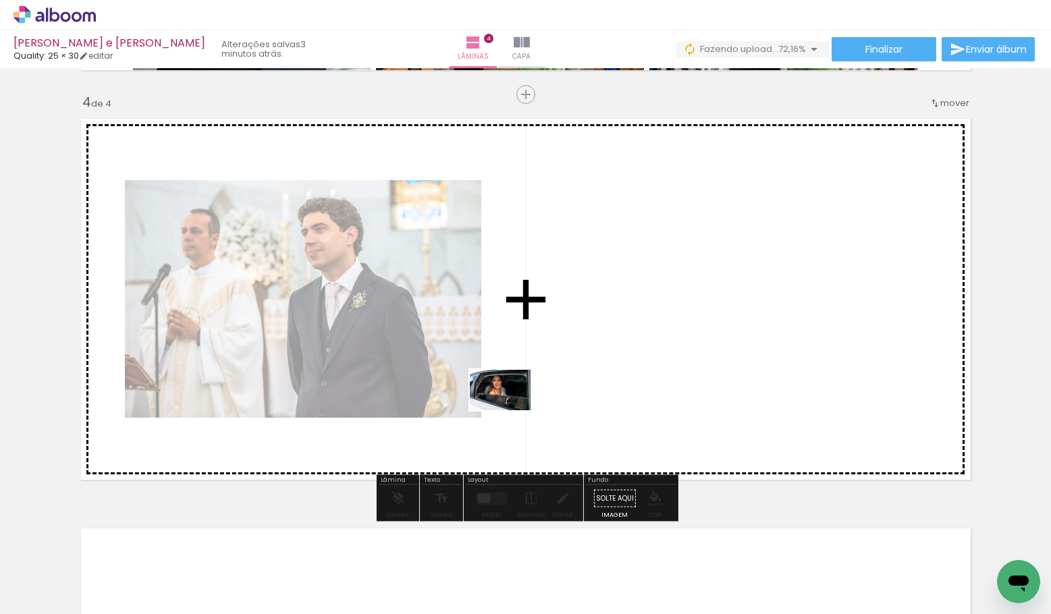
click at [533, 386] on quentale-workspace at bounding box center [525, 307] width 1051 height 614
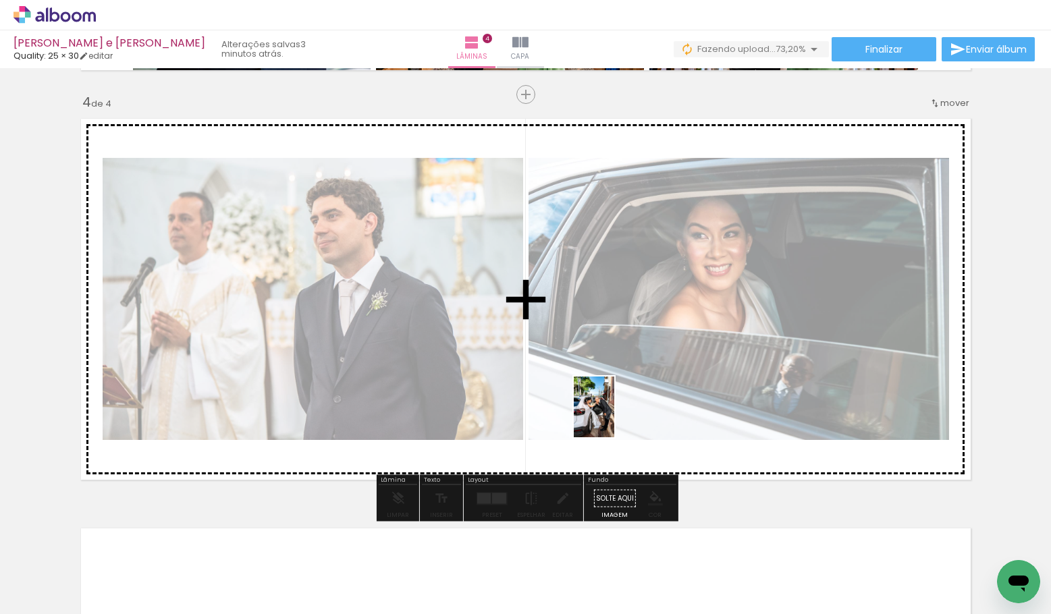
drag, startPoint x: 446, startPoint y: 563, endPoint x: 614, endPoint y: 417, distance: 222.5
click at [614, 417] on quentale-workspace at bounding box center [525, 307] width 1051 height 614
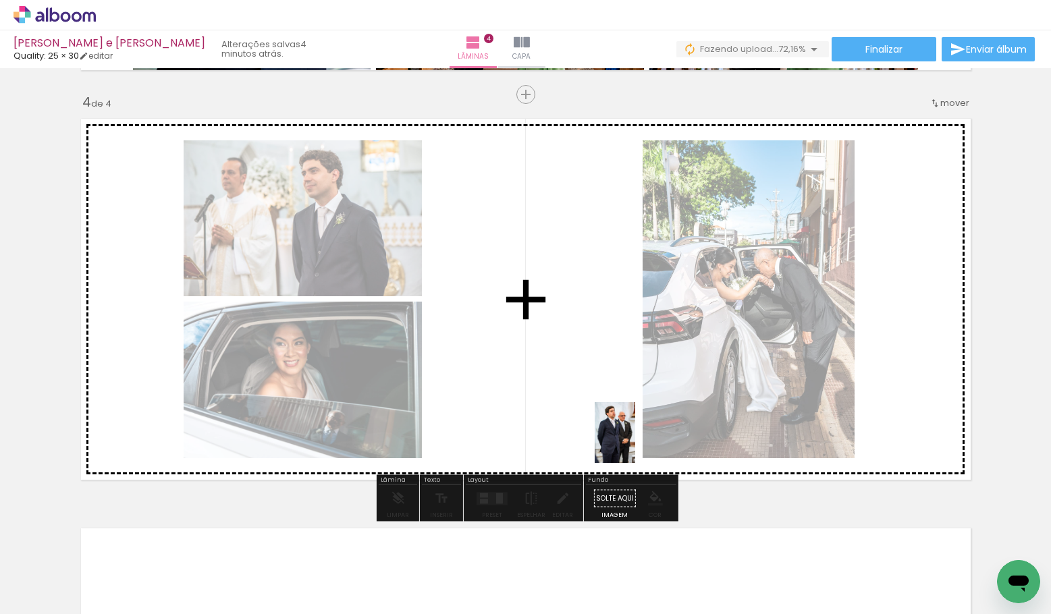
drag, startPoint x: 530, startPoint y: 568, endPoint x: 635, endPoint y: 443, distance: 163.4
click at [635, 443] on quentale-workspace at bounding box center [525, 307] width 1051 height 614
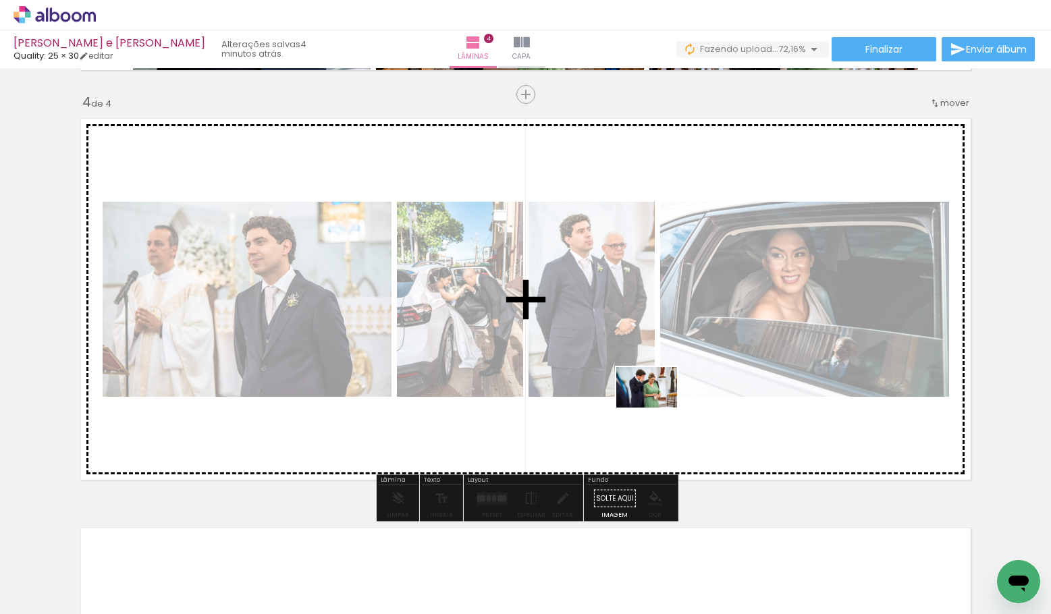
click at [656, 404] on quentale-workspace at bounding box center [525, 307] width 1051 height 614
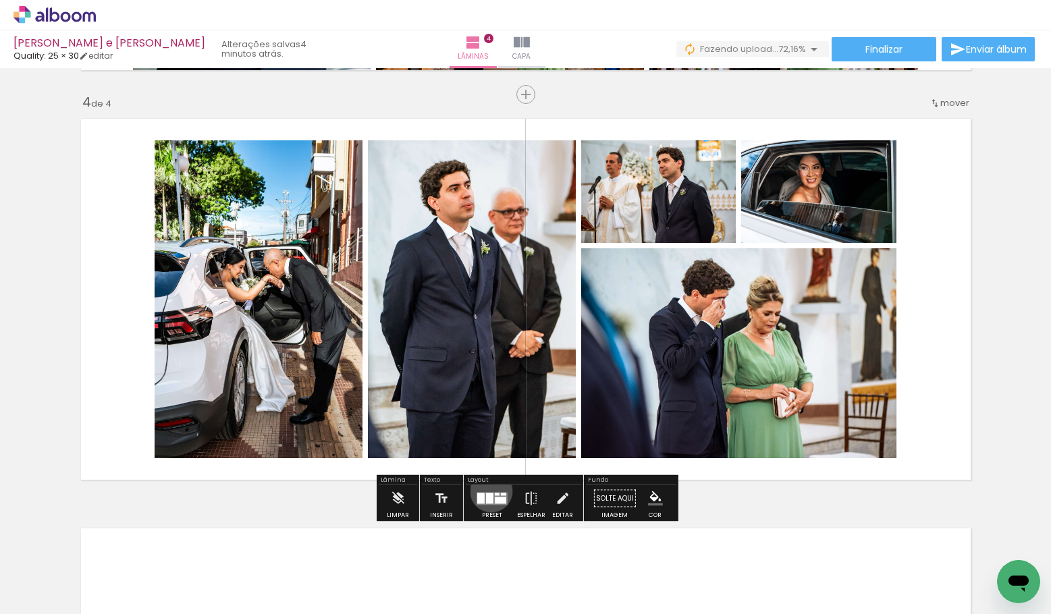
click at [488, 491] on div at bounding box center [492, 498] width 36 height 27
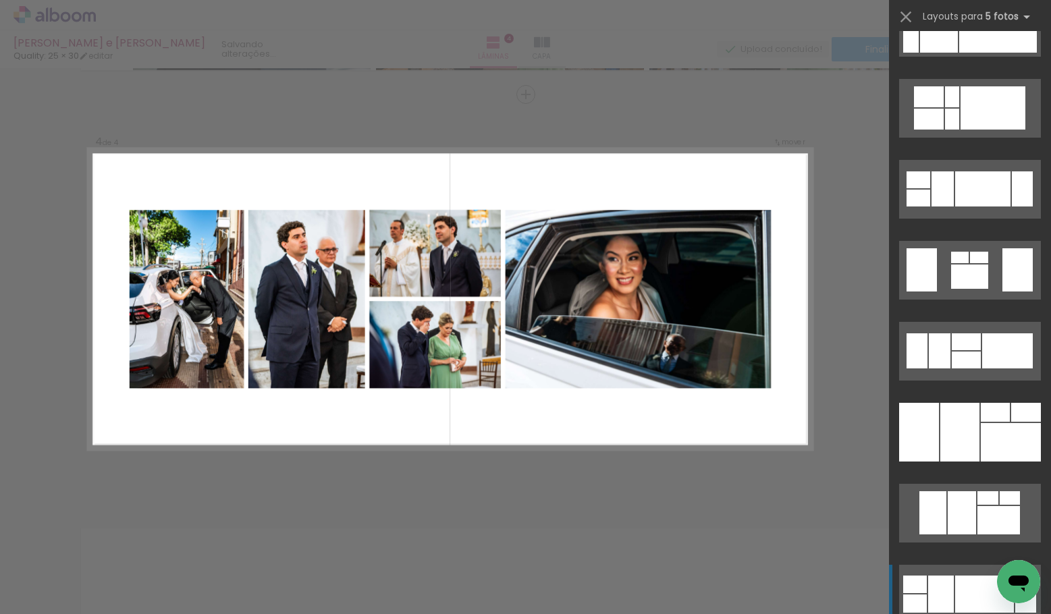
scroll to position [2673, 0]
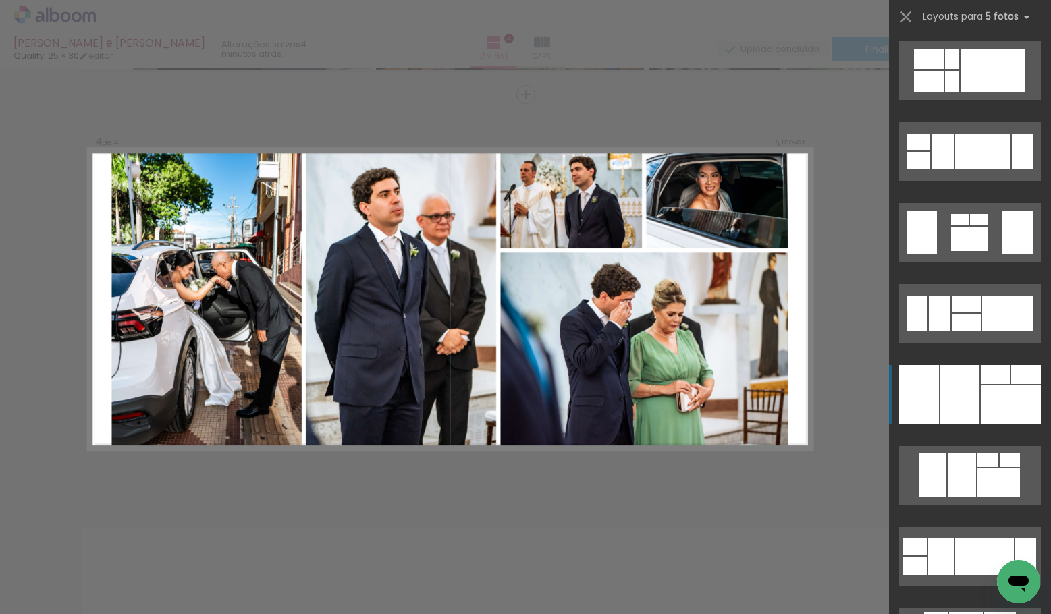
click at [960, 388] on div at bounding box center [959, 394] width 39 height 59
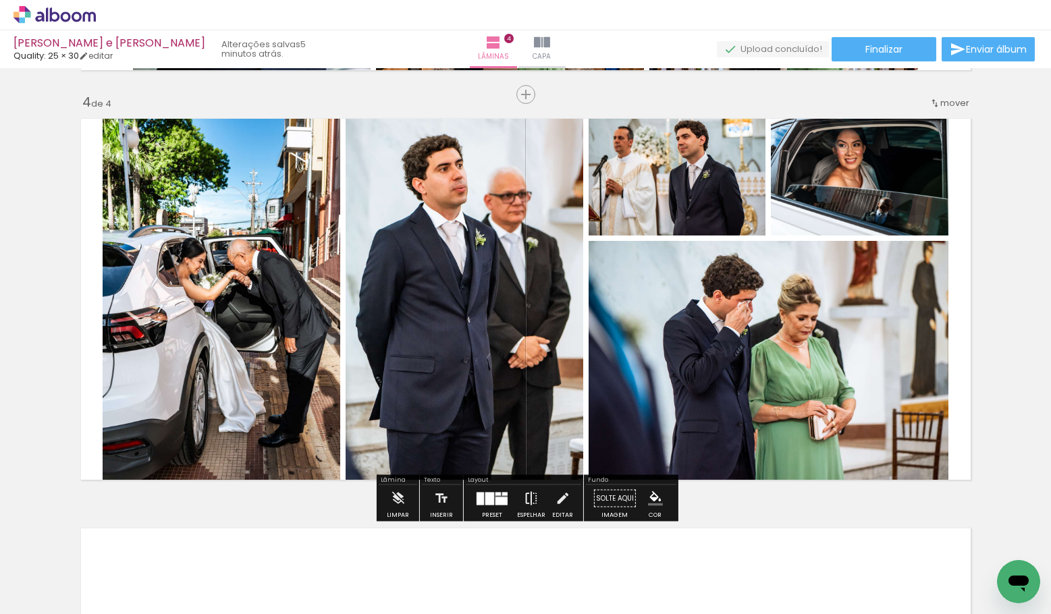
click at [525, 497] on iron-icon at bounding box center [531, 498] width 15 height 27
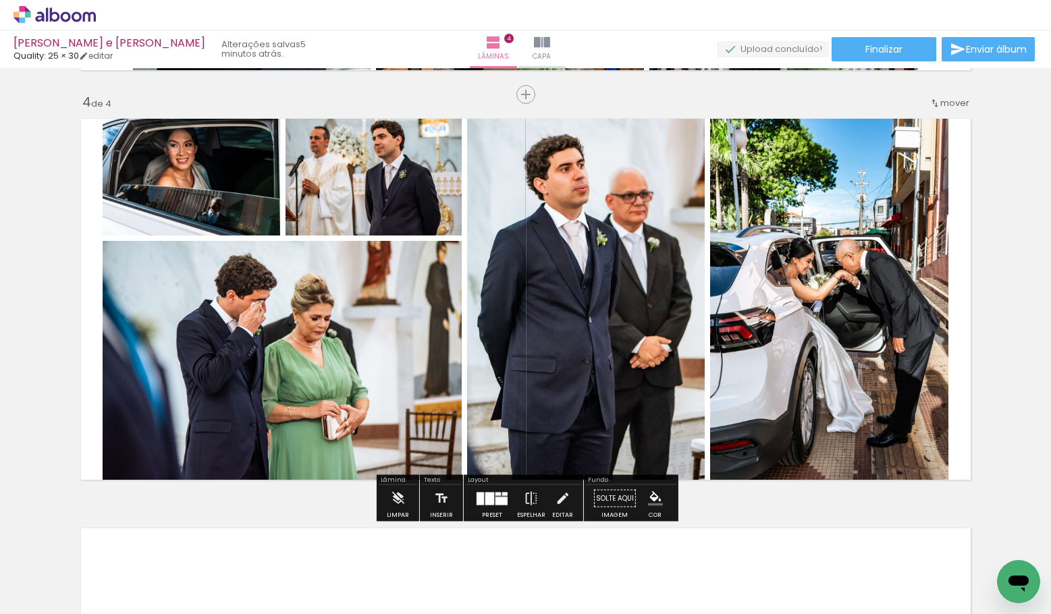
scroll to position [0, 899]
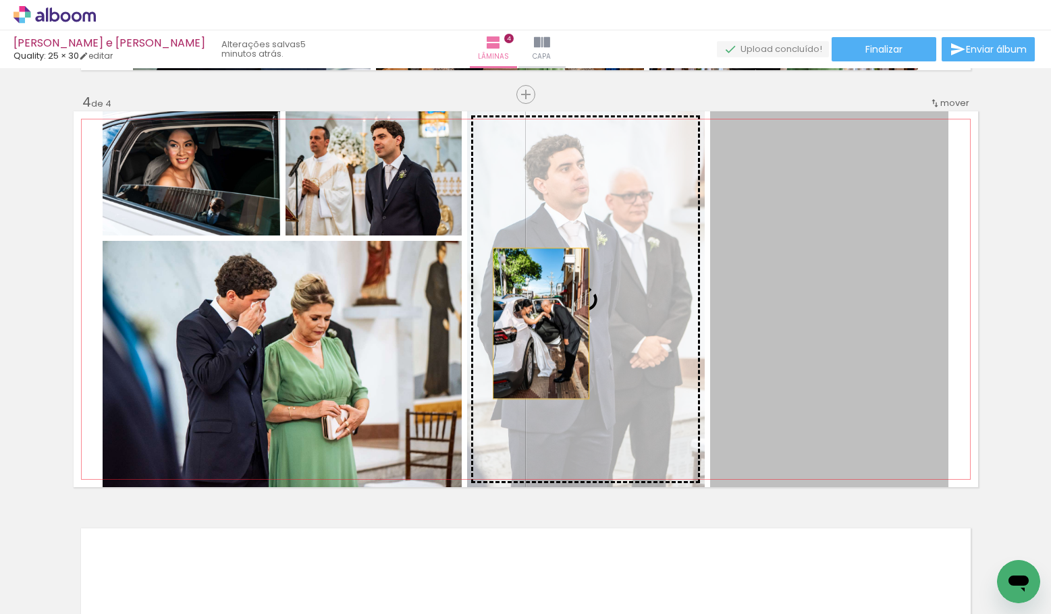
drag, startPoint x: 787, startPoint y: 311, endPoint x: 545, endPoint y: 323, distance: 242.7
click at [0, 0] on slot at bounding box center [0, 0] width 0 height 0
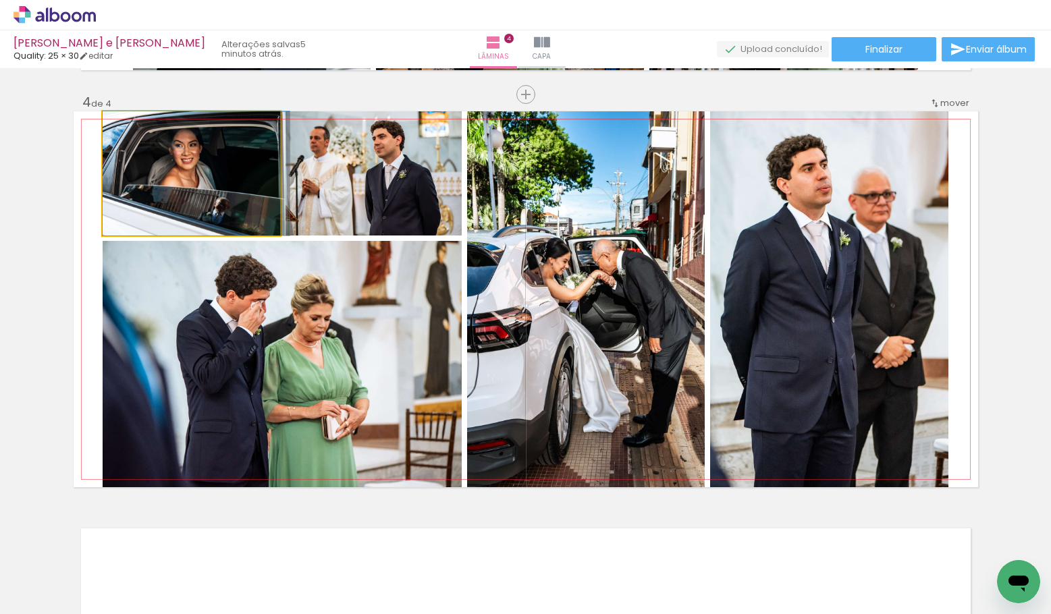
drag, startPoint x: 175, startPoint y: 164, endPoint x: 200, endPoint y: 203, distance: 46.4
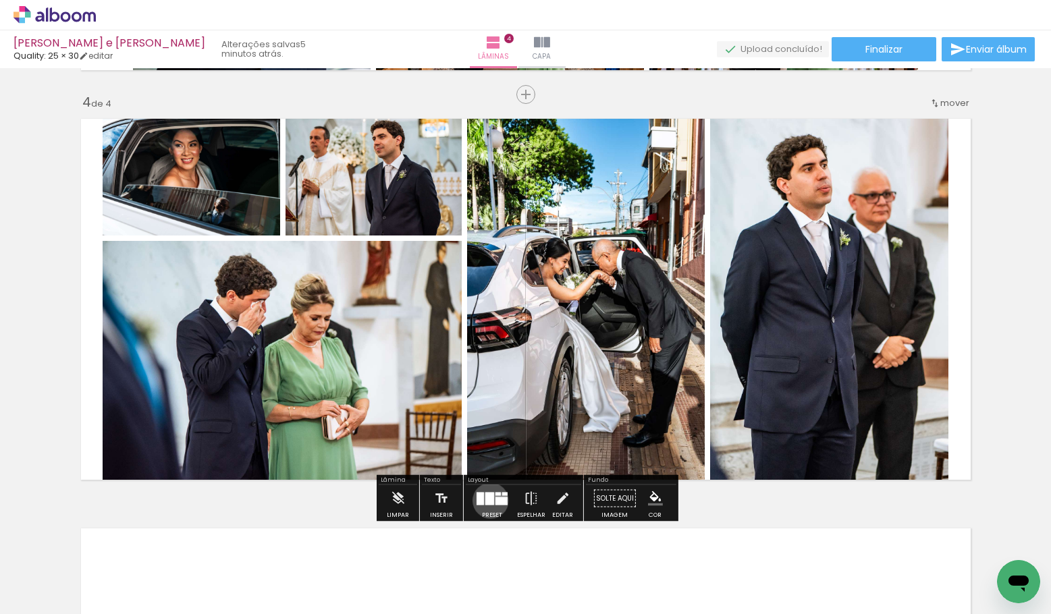
click at [487, 500] on div at bounding box center [489, 498] width 9 height 13
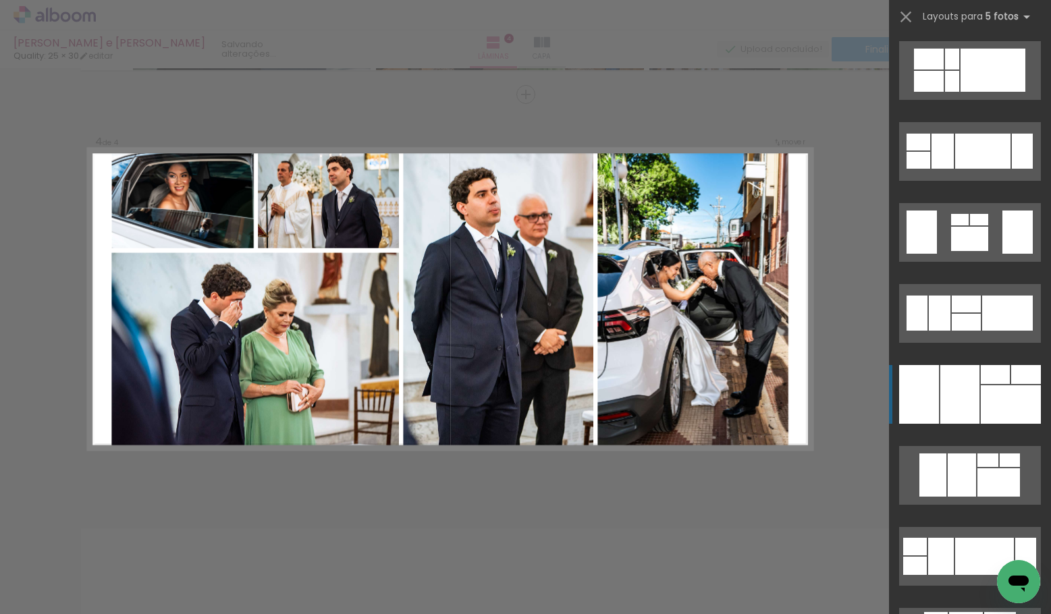
scroll to position [2997, 0]
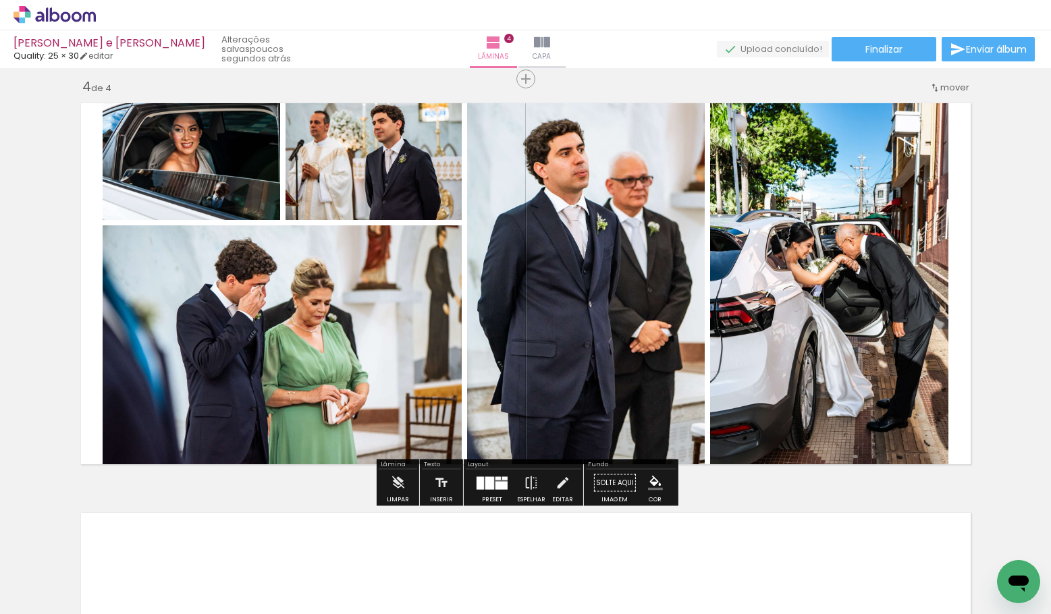
scroll to position [1235, 0]
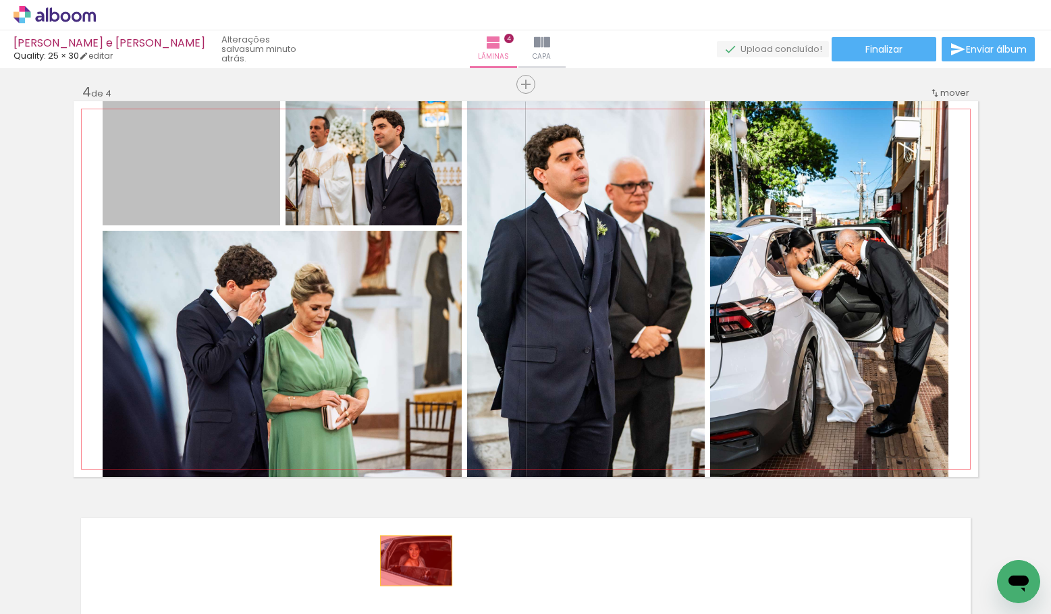
drag, startPoint x: 203, startPoint y: 180, endPoint x: 416, endPoint y: 561, distance: 437.0
click at [416, 561] on quentale-workspace at bounding box center [525, 307] width 1051 height 614
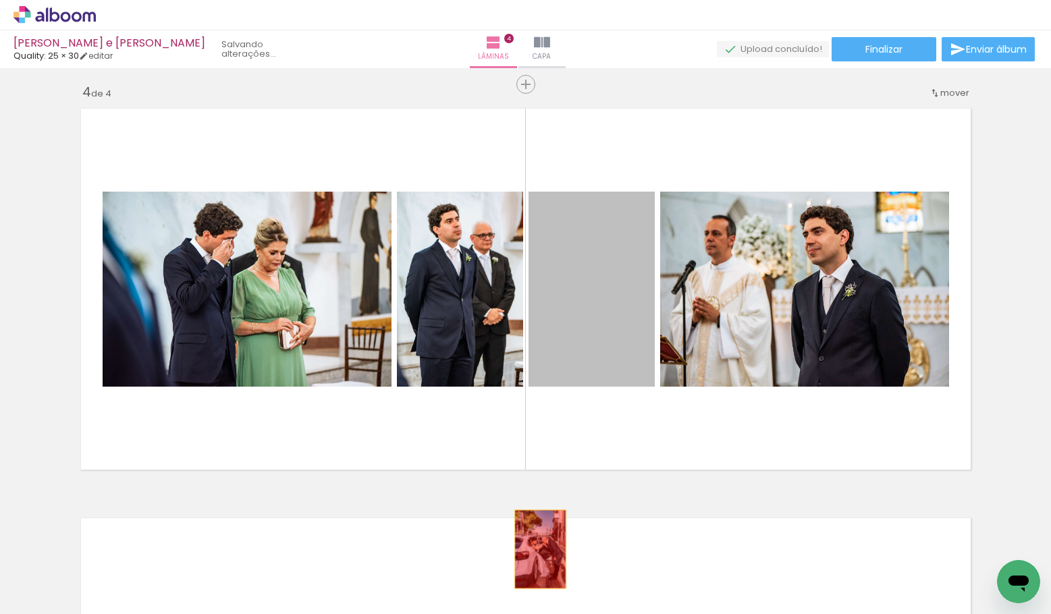
drag, startPoint x: 567, startPoint y: 296, endPoint x: 538, endPoint y: 552, distance: 257.5
click at [538, 552] on quentale-workspace at bounding box center [525, 307] width 1051 height 614
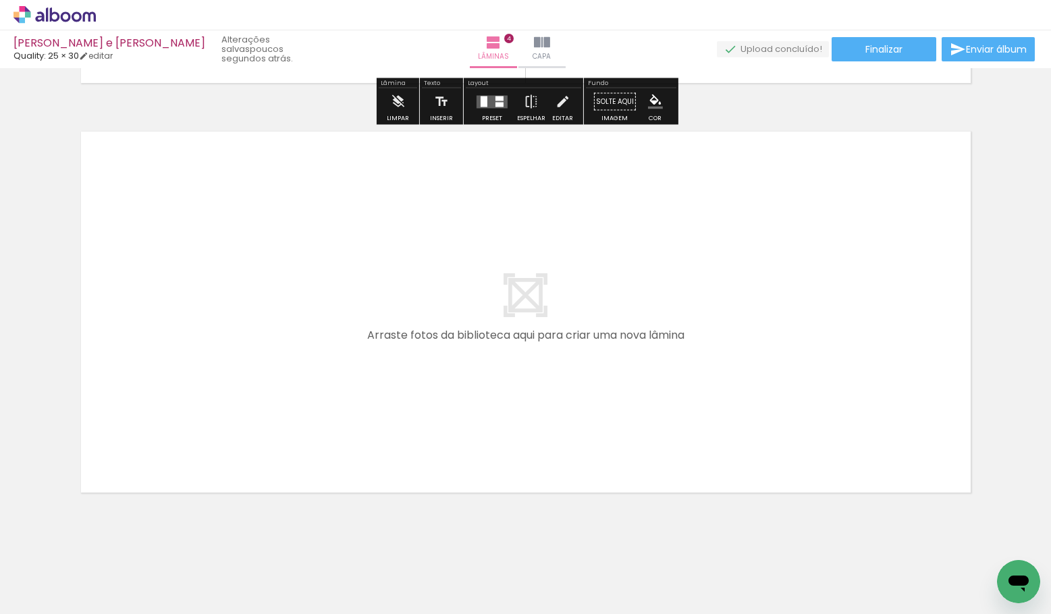
scroll to position [1640, 0]
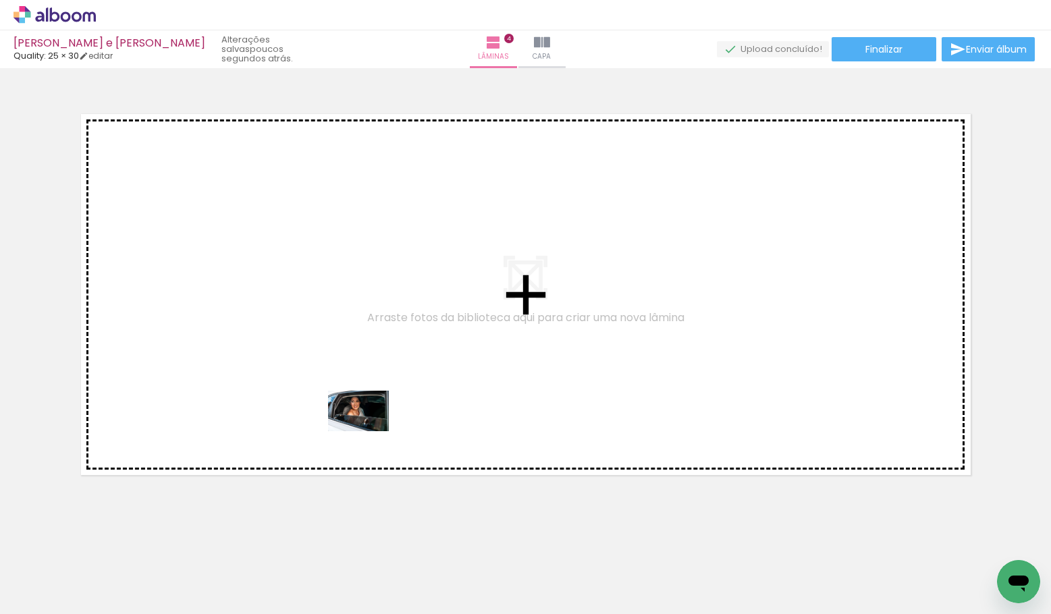
drag, startPoint x: 375, startPoint y: 563, endPoint x: 367, endPoint y: 412, distance: 150.8
click at [367, 412] on quentale-workspace at bounding box center [525, 307] width 1051 height 614
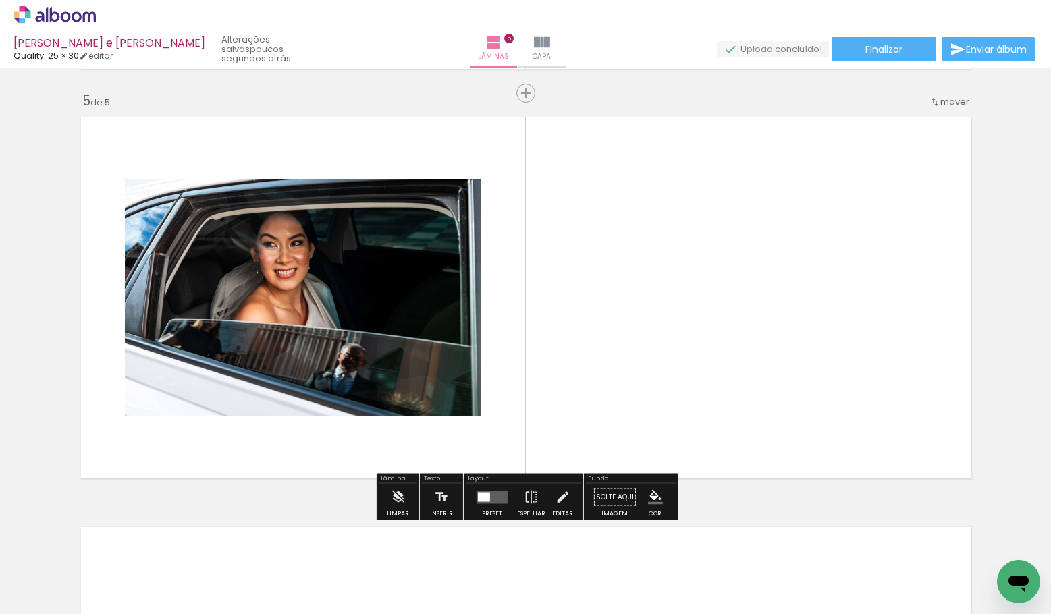
scroll to position [1635, 0]
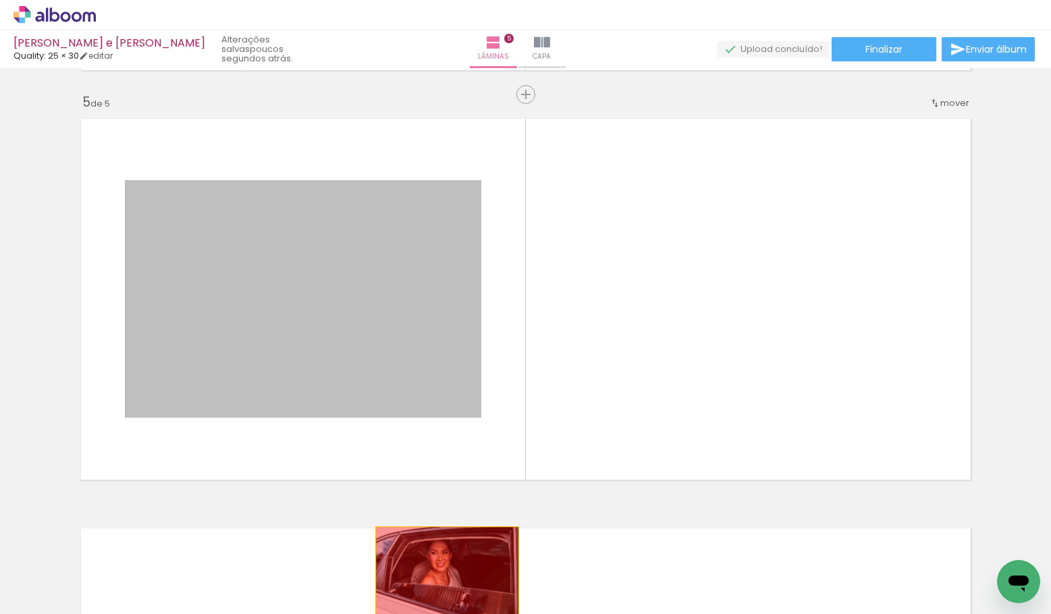
drag, startPoint x: 401, startPoint y: 303, endPoint x: 447, endPoint y: 577, distance: 277.2
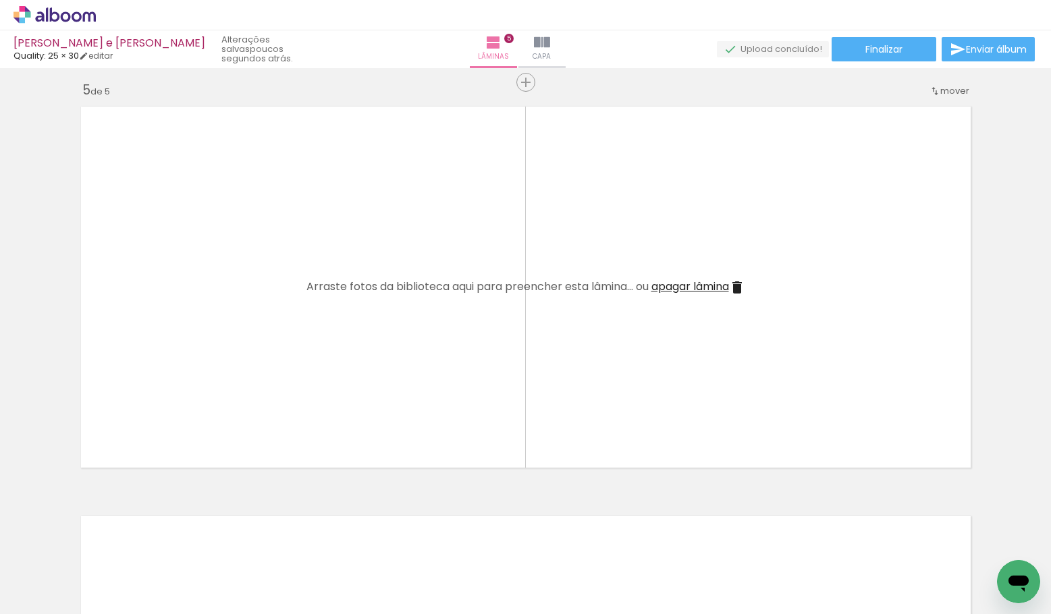
scroll to position [1630, 0]
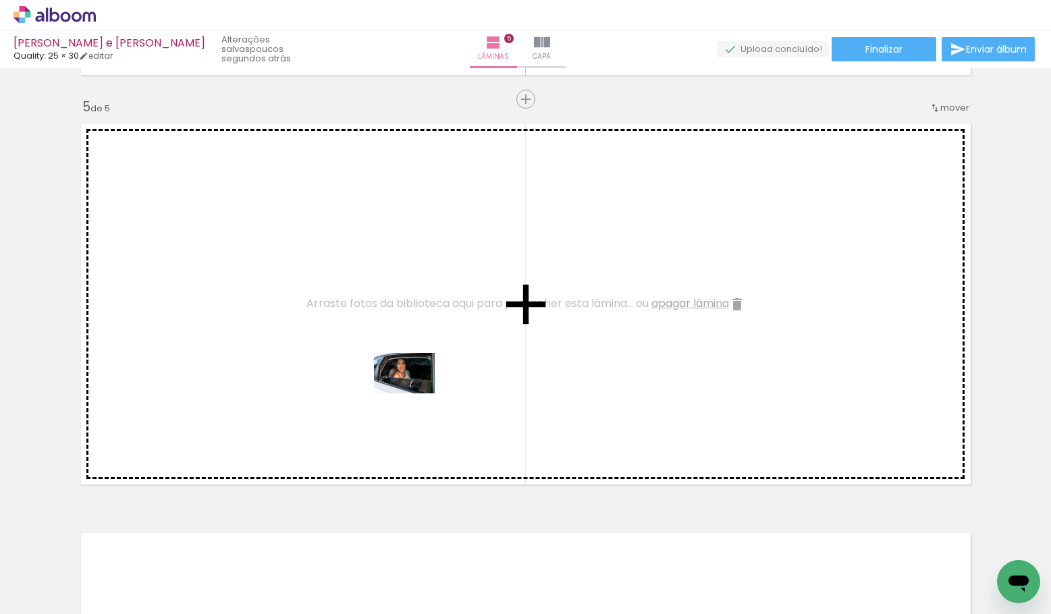
drag, startPoint x: 383, startPoint y: 575, endPoint x: 415, endPoint y: 392, distance: 185.0
click at [415, 392] on quentale-workspace at bounding box center [525, 307] width 1051 height 614
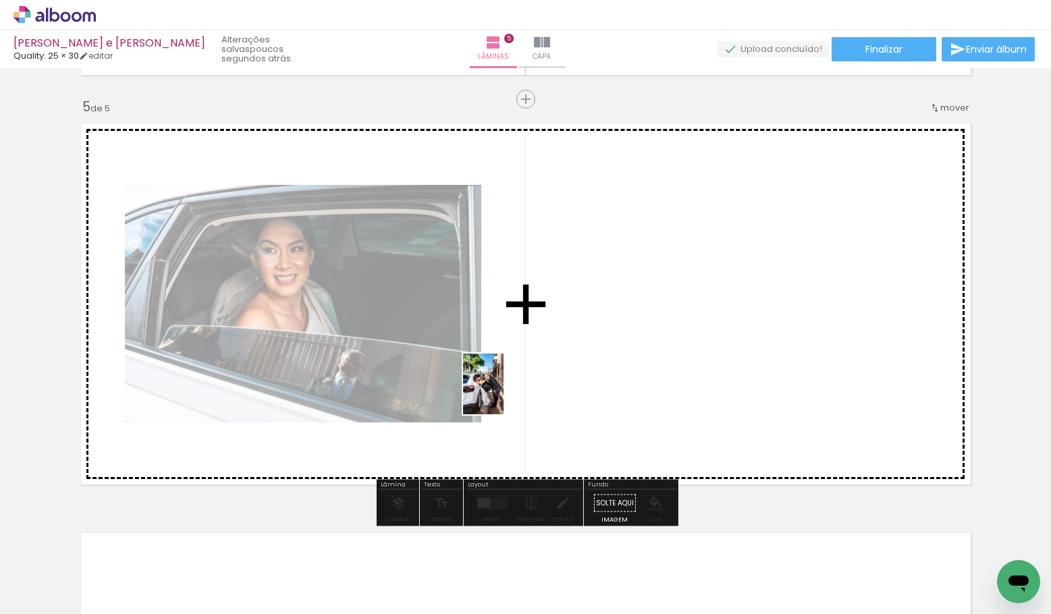
drag, startPoint x: 450, startPoint y: 579, endPoint x: 506, endPoint y: 381, distance: 205.1
click at [507, 381] on quentale-workspace at bounding box center [525, 307] width 1051 height 614
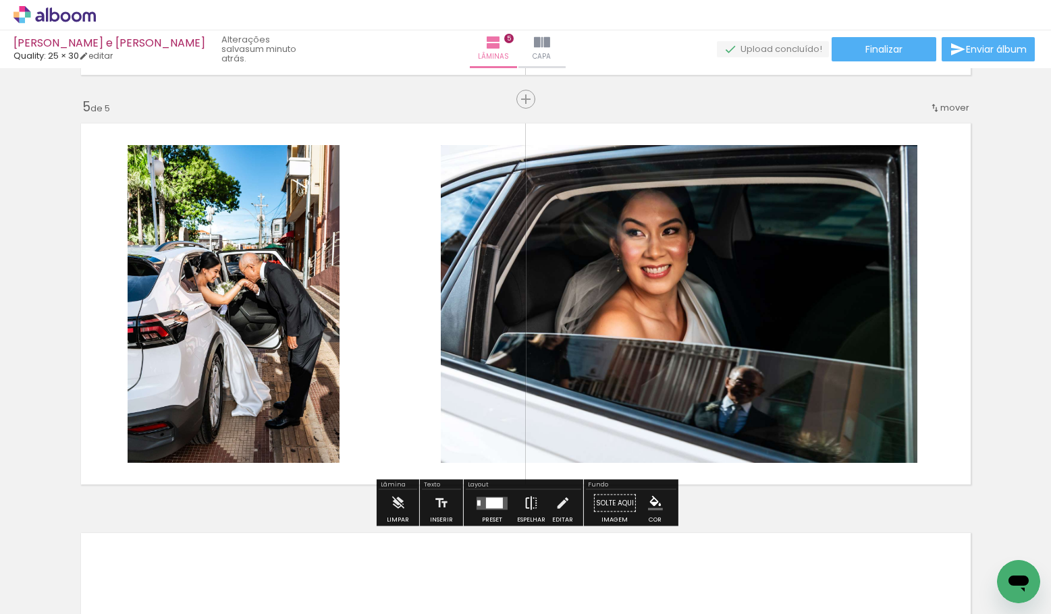
click at [525, 504] on iron-icon at bounding box center [531, 503] width 15 height 27
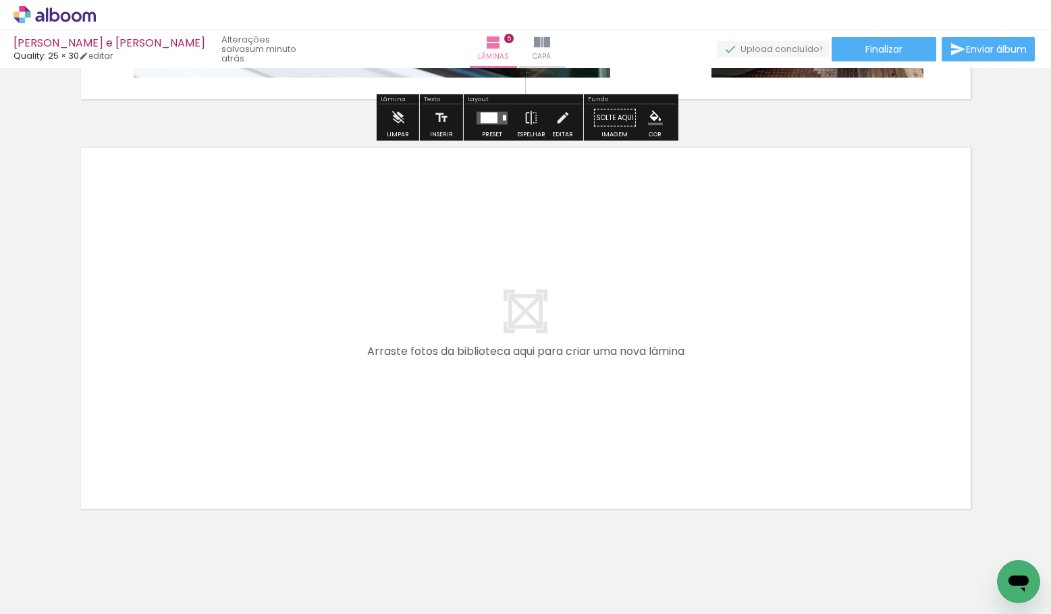
scroll to position [2050, 0]
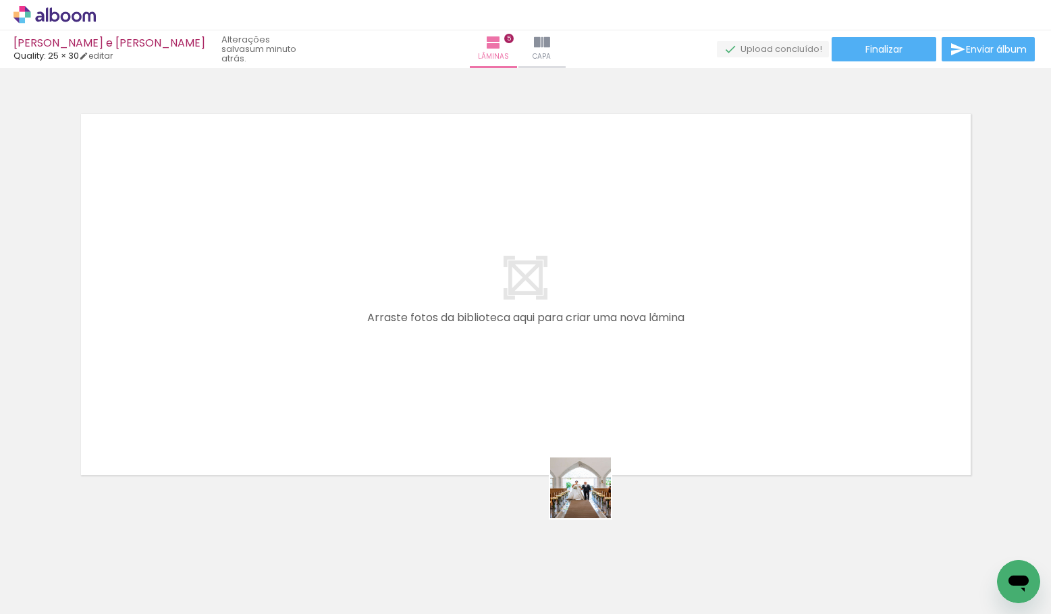
click at [492, 406] on quentale-workspace at bounding box center [525, 307] width 1051 height 614
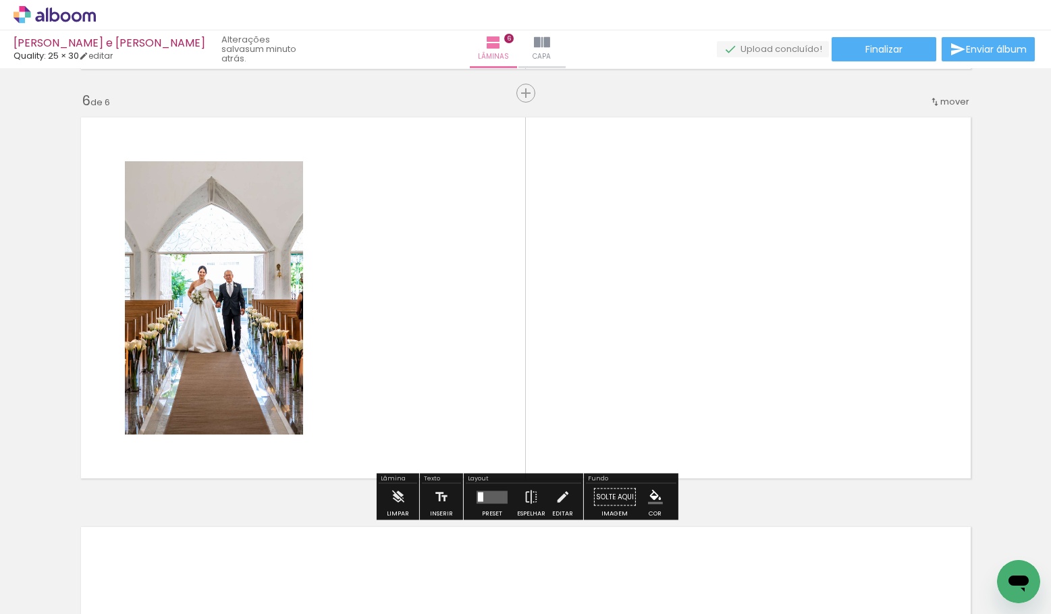
scroll to position [2045, 0]
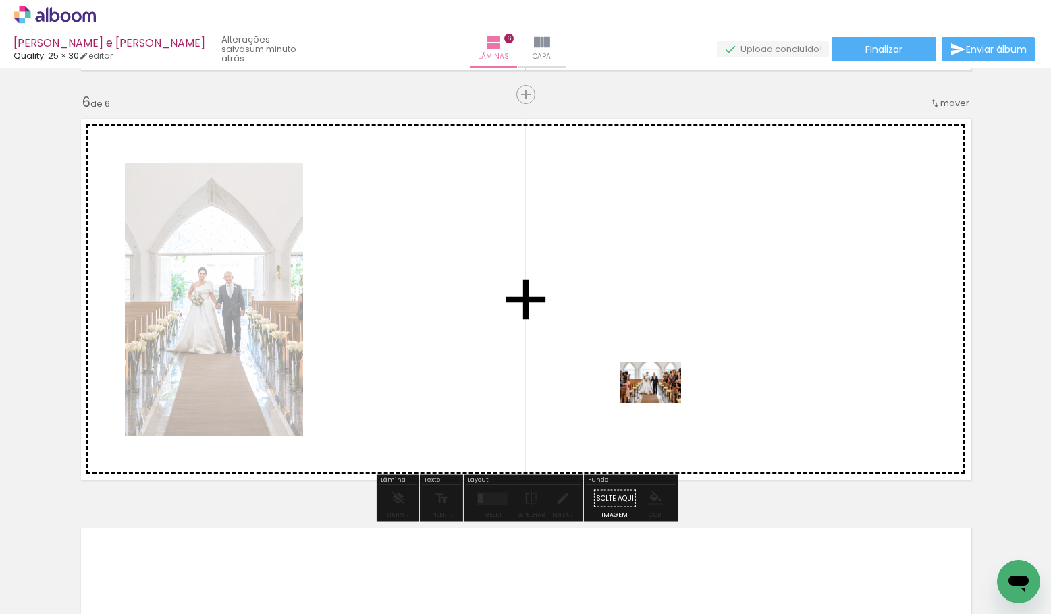
click at [659, 399] on quentale-workspace at bounding box center [525, 307] width 1051 height 614
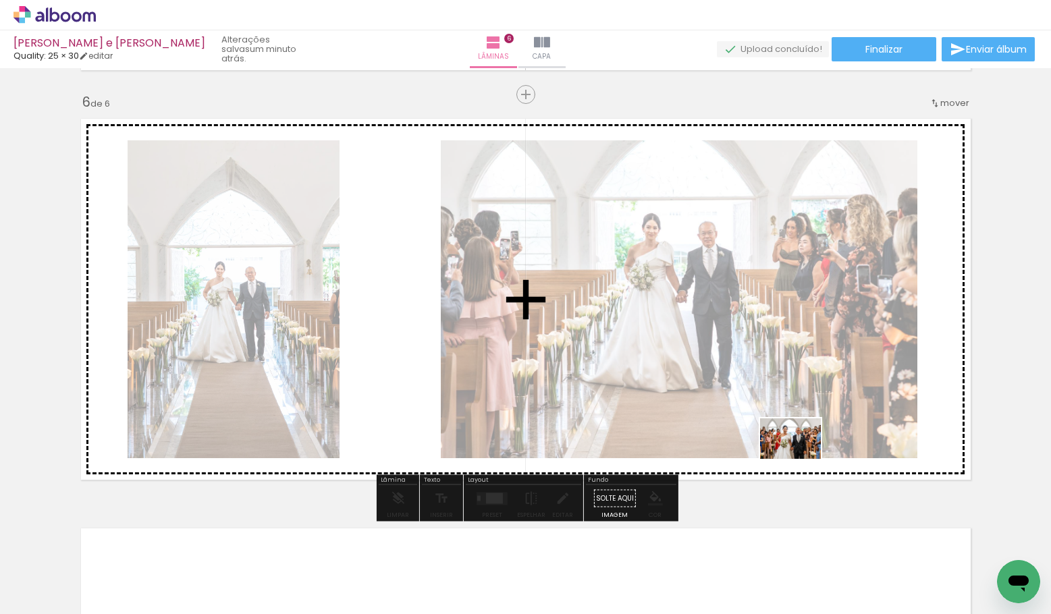
drag, startPoint x: 851, startPoint y: 580, endPoint x: 791, endPoint y: 423, distance: 168.6
click at [791, 423] on quentale-workspace at bounding box center [525, 307] width 1051 height 614
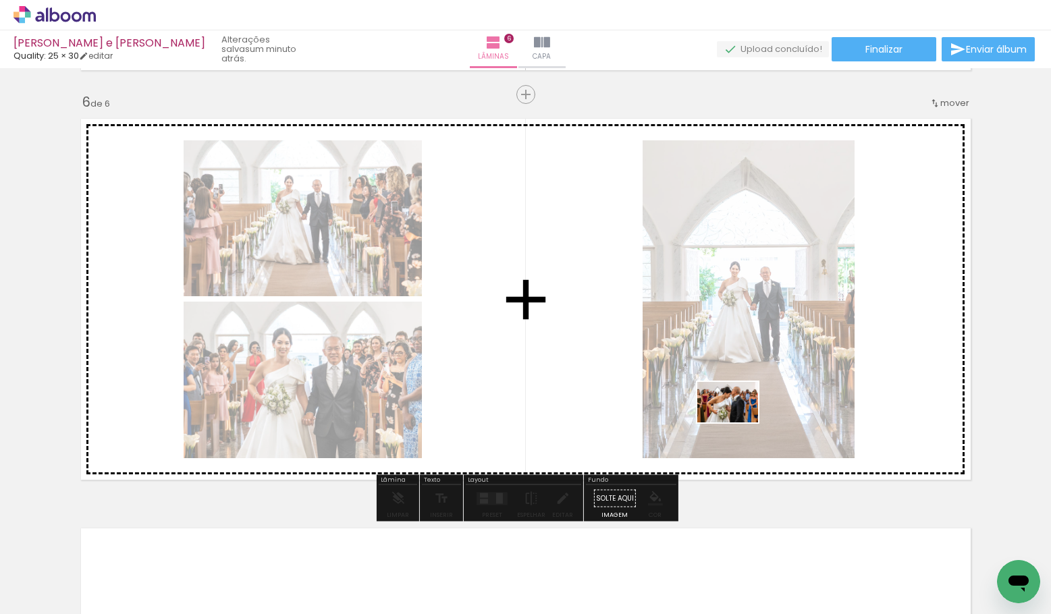
drag, startPoint x: 884, startPoint y: 564, endPoint x: 672, endPoint y: 363, distance: 292.7
click at [672, 363] on quentale-workspace at bounding box center [525, 307] width 1051 height 614
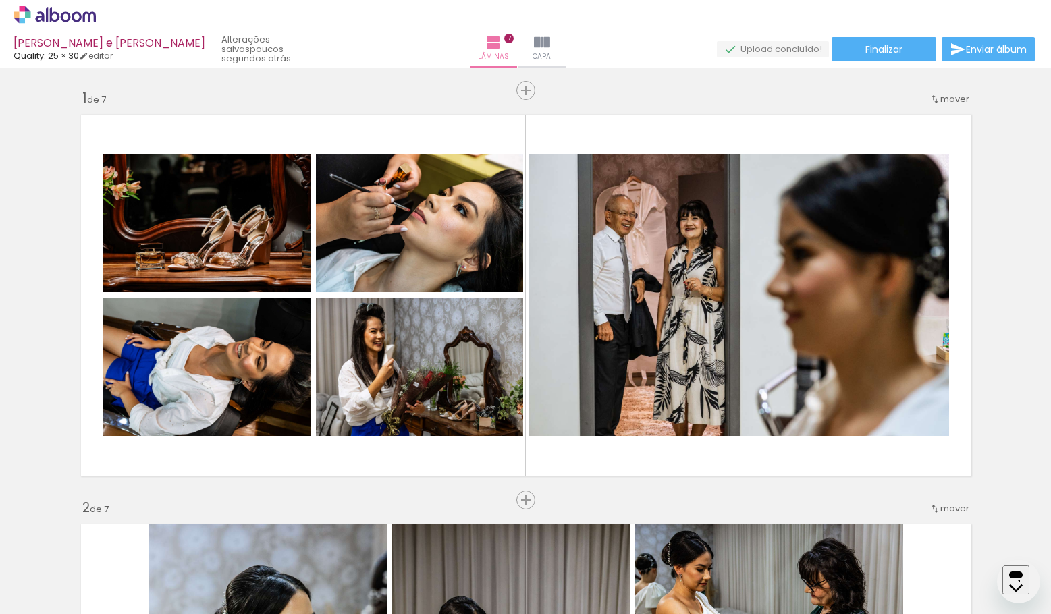
scroll to position [2869, 0]
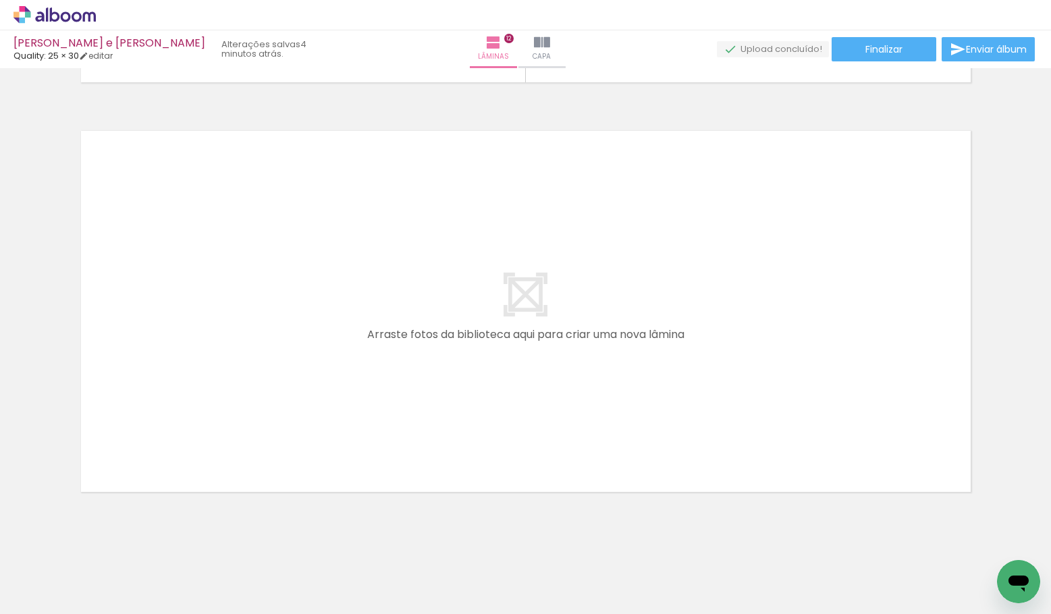
scroll to position [0, 3041]
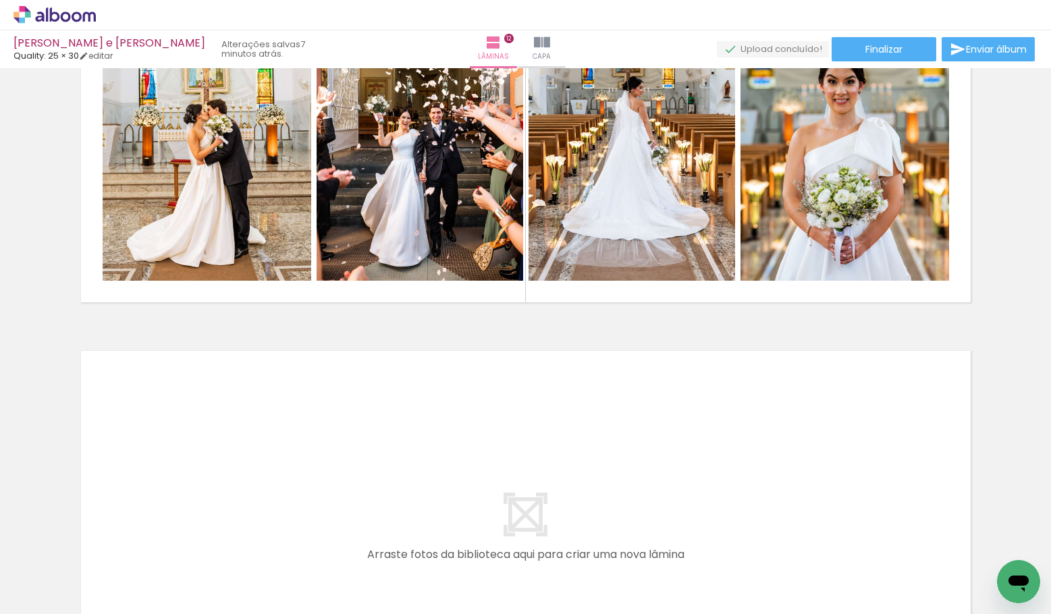
scroll to position [4787, 0]
